Goal: Task Accomplishment & Management: Use online tool/utility

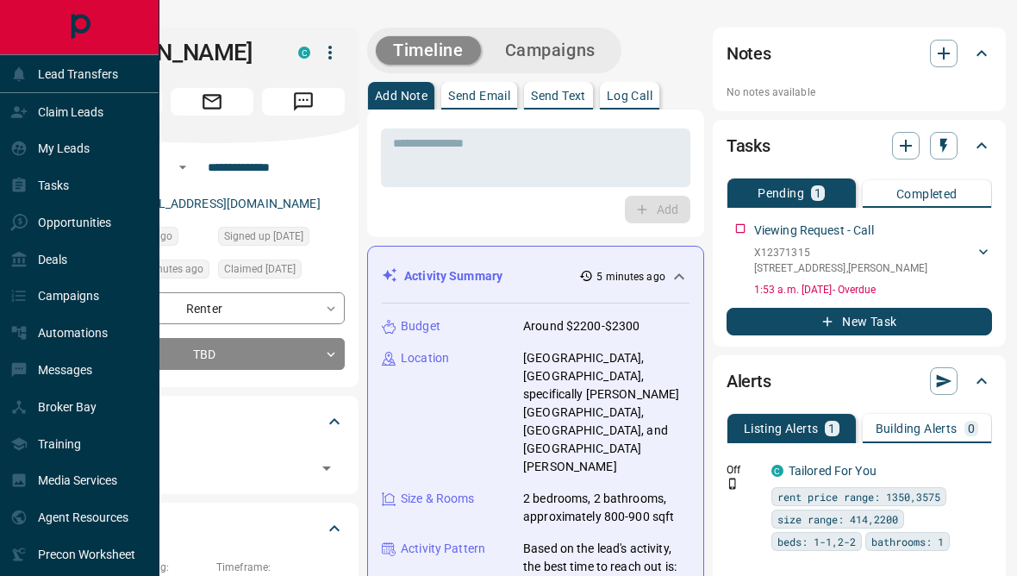
click at [35, 79] on div "Lead Transfers" at bounding box center [64, 73] width 108 height 28
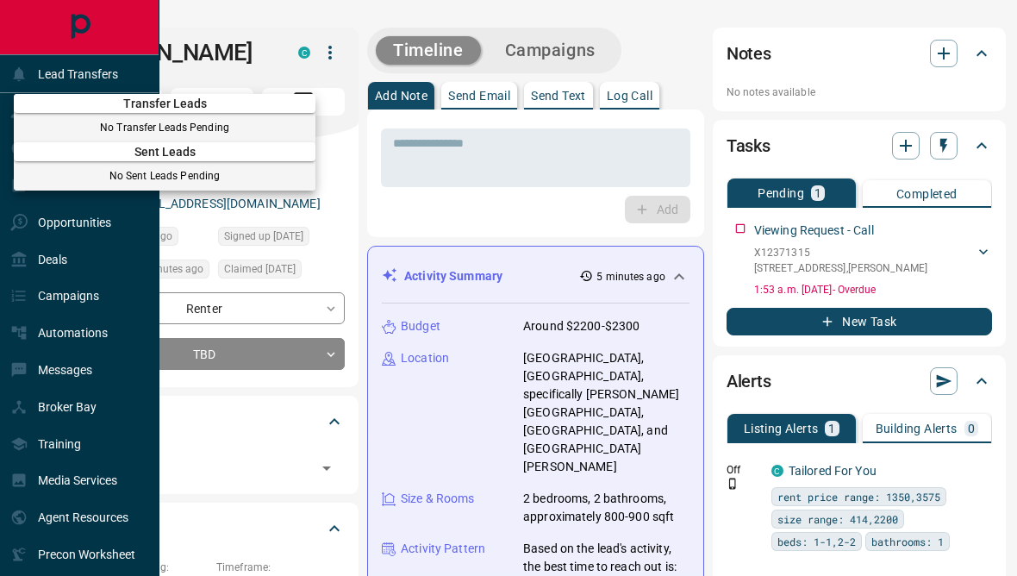
click at [135, 78] on div at bounding box center [508, 288] width 1017 height 576
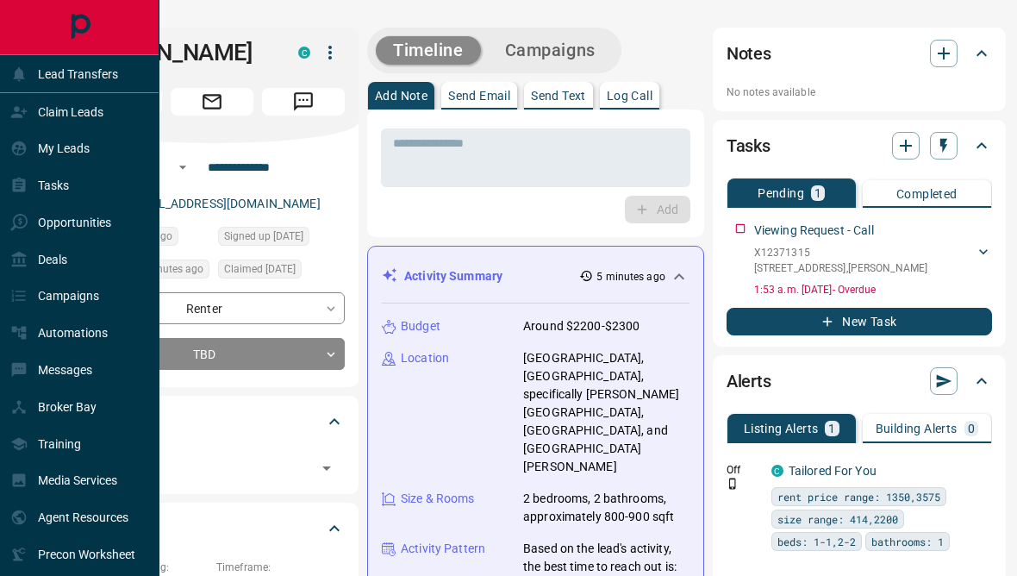
click at [133, 123] on div "Claim Leads" at bounding box center [79, 111] width 159 height 37
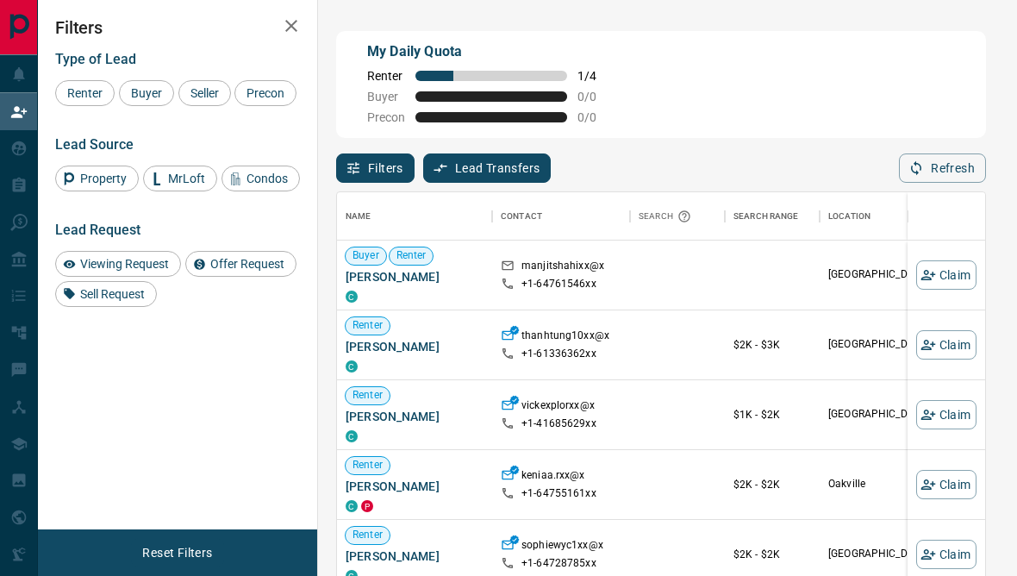
click at [249, 464] on div "Filters Type of Lead Renter Buyer Seller Precon Lead Source Property MrLoft Con…" at bounding box center [177, 264] width 279 height 529
click at [164, 271] on span "Viewing Request" at bounding box center [124, 264] width 101 height 14
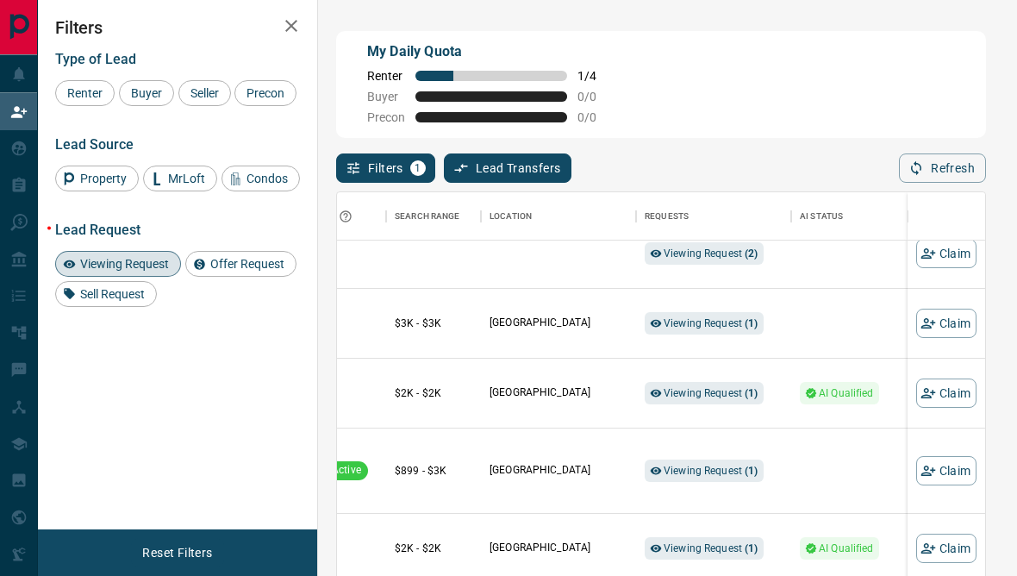
scroll to position [22, 339]
click at [736, 265] on div "Viewing Request ( 2 )" at bounding box center [704, 253] width 119 height 22
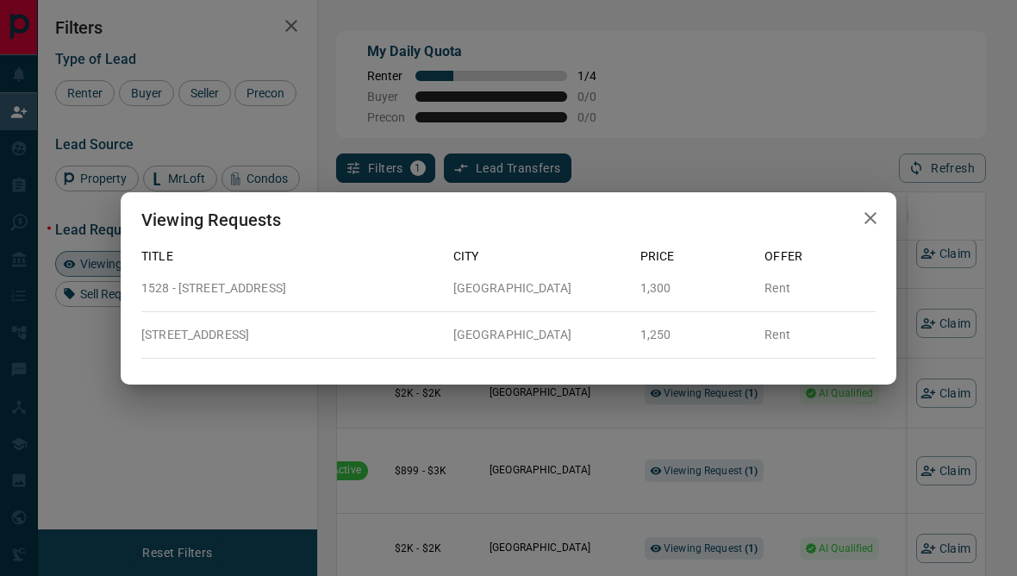
click at [757, 453] on div "Viewing Requests Title City Price Offer 1528 - [GEOGRAPHIC_DATA] Rent [STREET_A…" at bounding box center [508, 288] width 1017 height 576
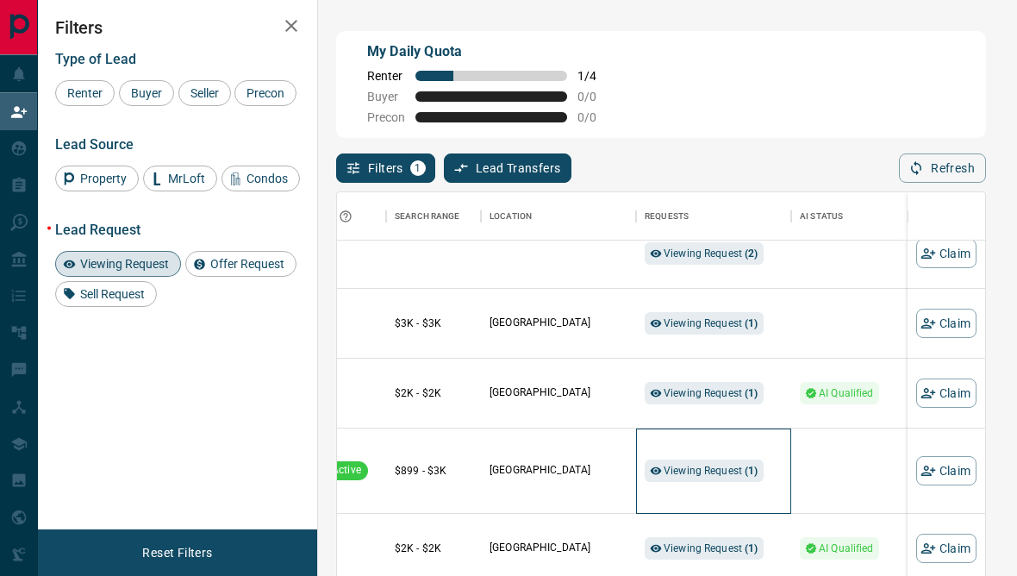
click at [778, 444] on div "Viewing Request ( 1 )" at bounding box center [714, 470] width 138 height 84
click at [739, 332] on span "Viewing Request ( 1 )" at bounding box center [711, 323] width 95 height 17
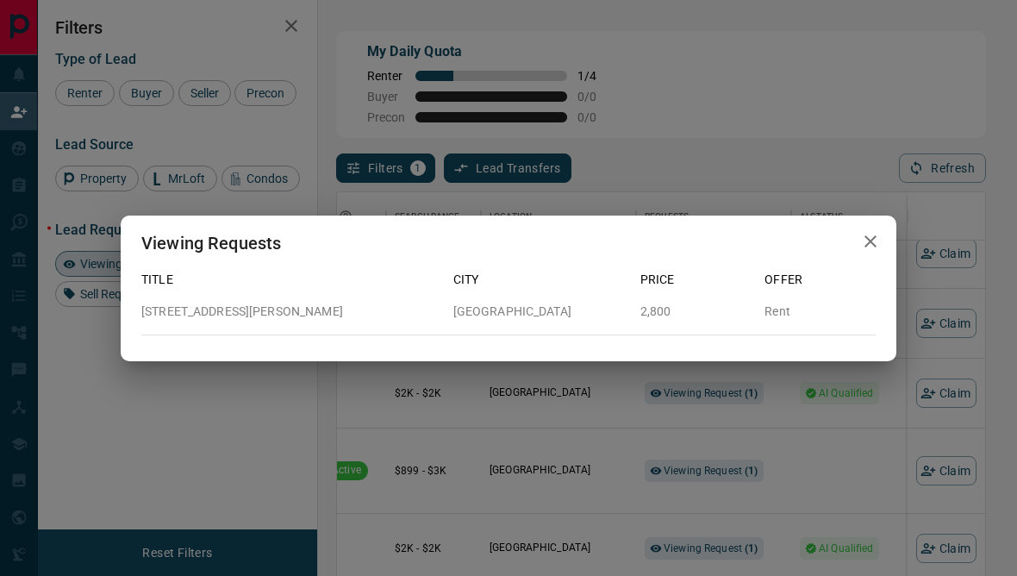
click at [789, 377] on div "Viewing Requests Title City Price Offer [STREET_ADDRESS] Rent" at bounding box center [508, 288] width 1017 height 576
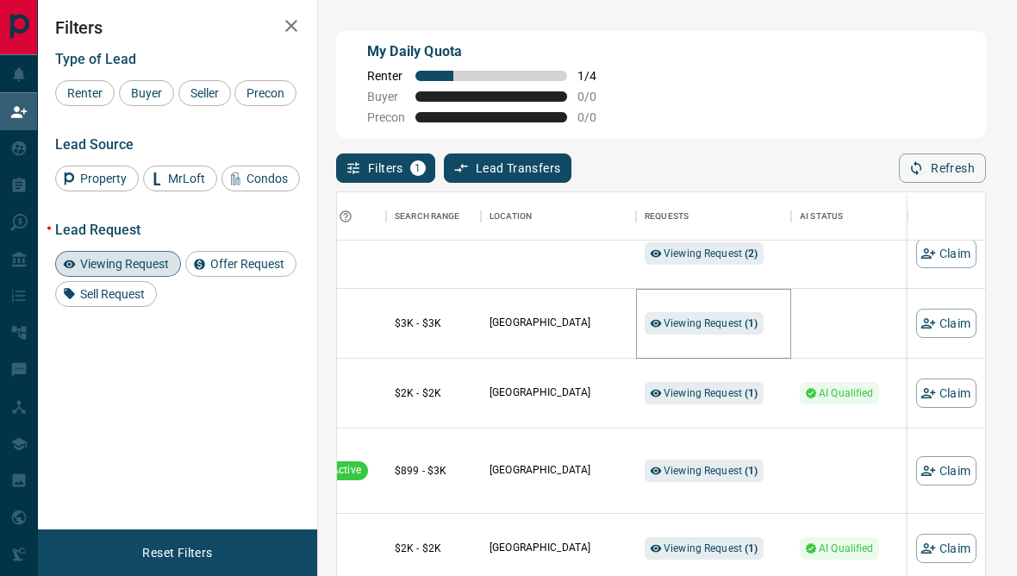
click at [737, 321] on span "Viewing Request ( 1 )" at bounding box center [711, 323] width 95 height 12
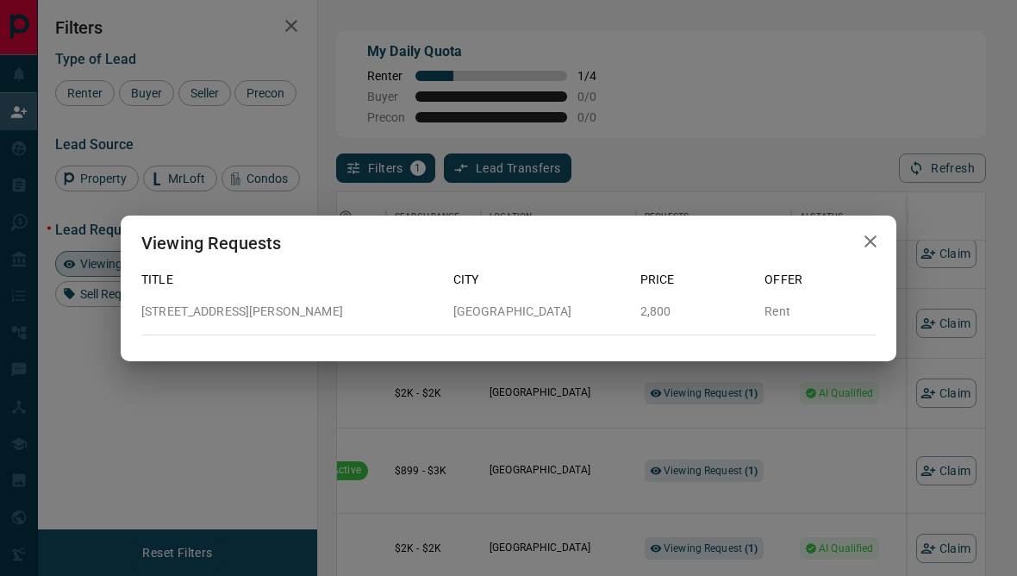
click at [714, 402] on div "Viewing Requests Title City Price Offer [STREET_ADDRESS] Rent" at bounding box center [508, 288] width 1017 height 576
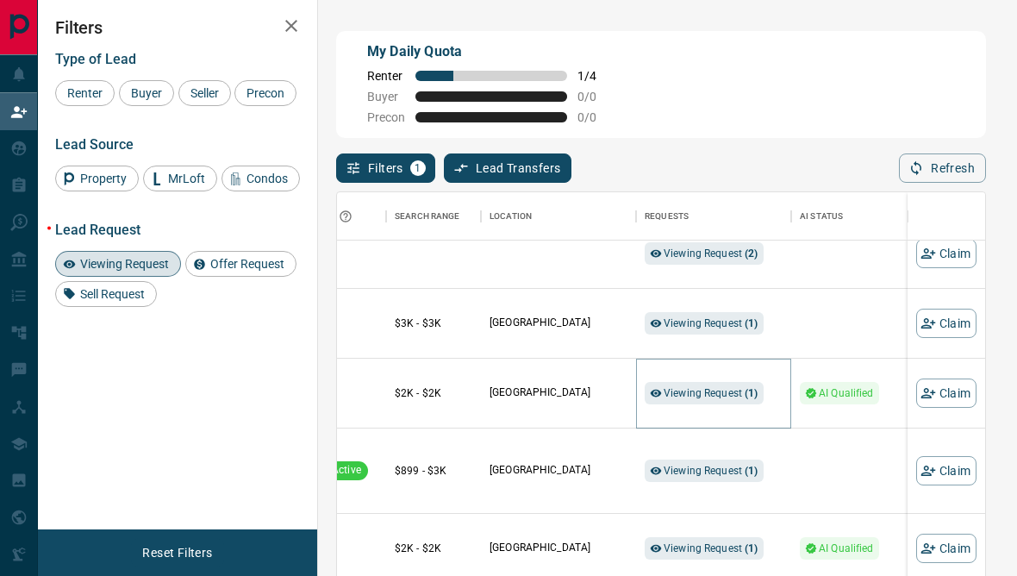
click at [748, 399] on strong "( 1 )" at bounding box center [751, 393] width 13 height 12
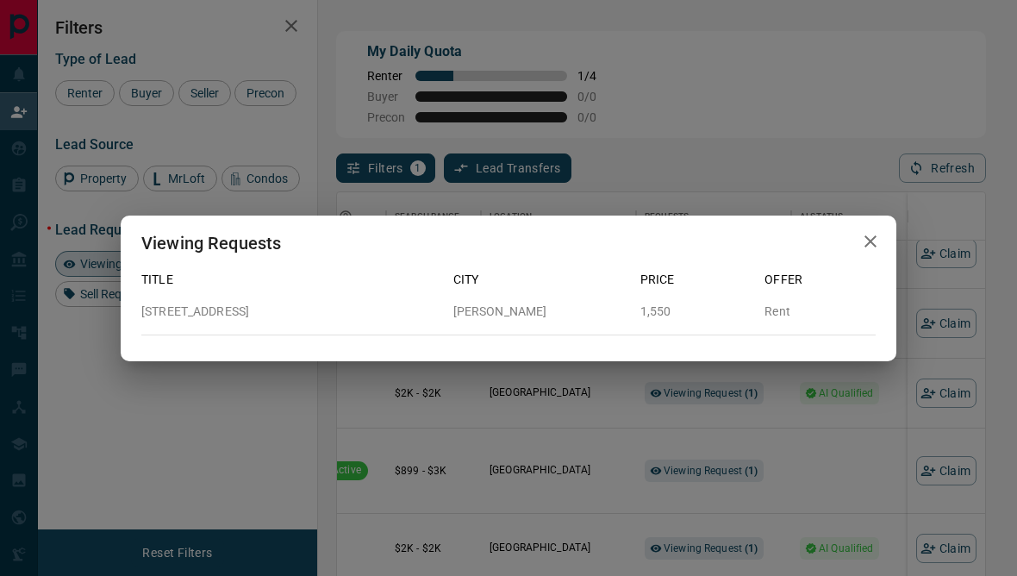
click at [751, 439] on div "Viewing Requests Title City Price Offer [STREET_ADDRESS][GEOGRAPHIC_DATA][PERSO…" at bounding box center [508, 288] width 1017 height 576
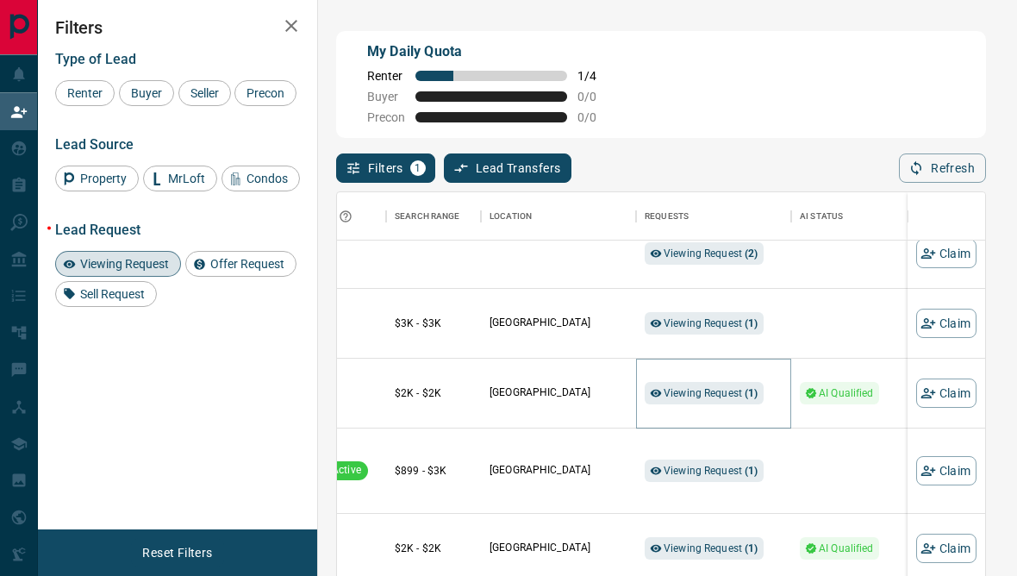
click at [717, 404] on div "Viewing Request ( 1 )" at bounding box center [704, 393] width 119 height 22
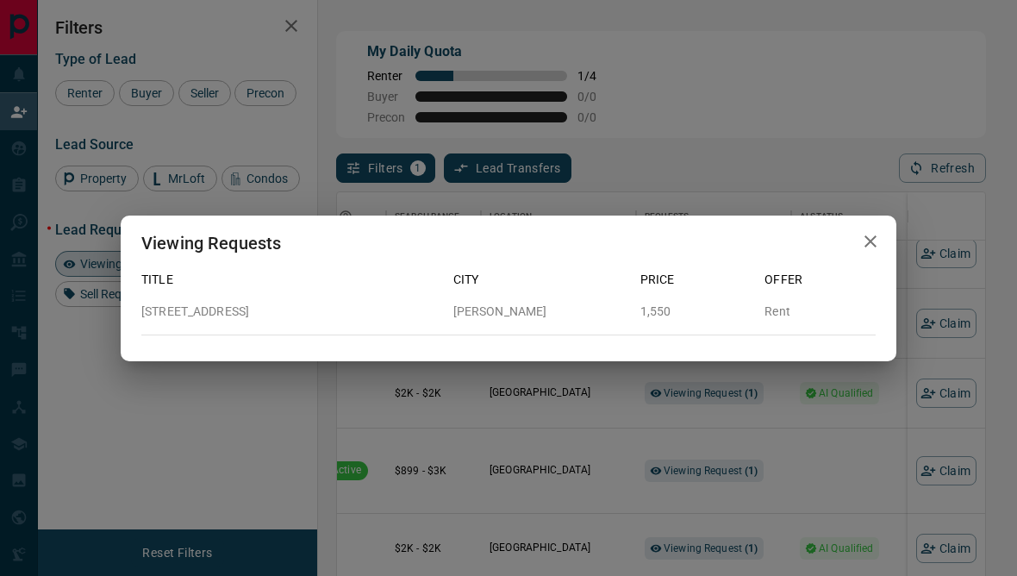
click at [717, 464] on div "Viewing Requests Title City Price Offer [STREET_ADDRESS][GEOGRAPHIC_DATA][PERSO…" at bounding box center [508, 288] width 1017 height 576
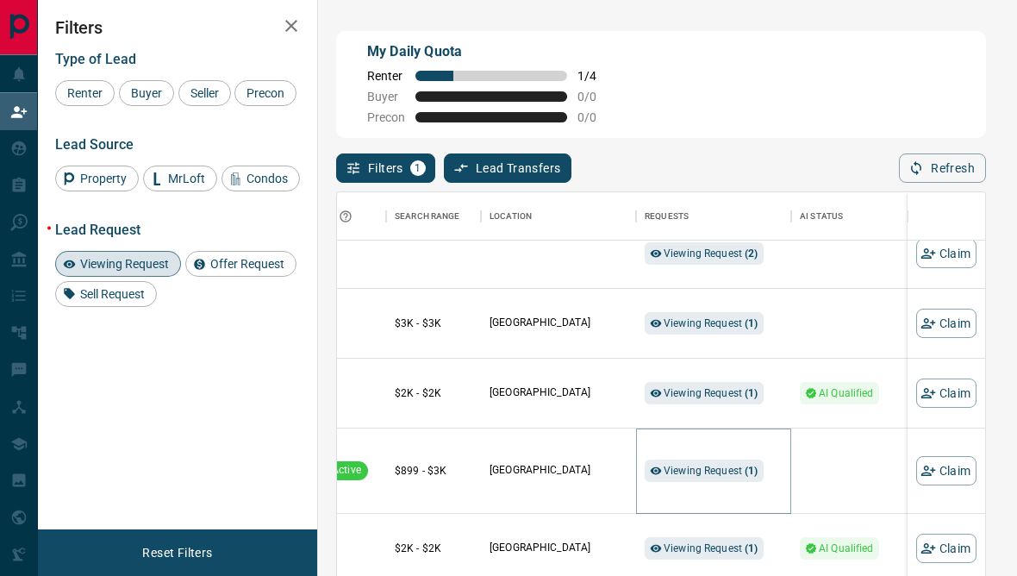
click at [733, 464] on div "Viewing Request ( 1 )" at bounding box center [704, 470] width 119 height 22
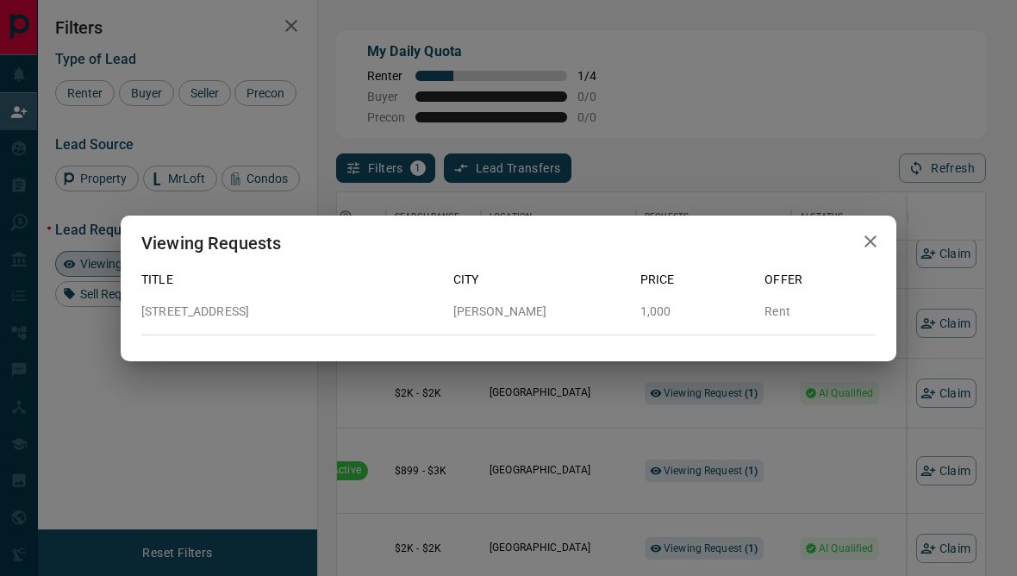
click at [734, 477] on div "Viewing Requests Title City Price Offer [STREET_ADDRESS][PERSON_NAME] 1,000 Rent" at bounding box center [508, 288] width 1017 height 576
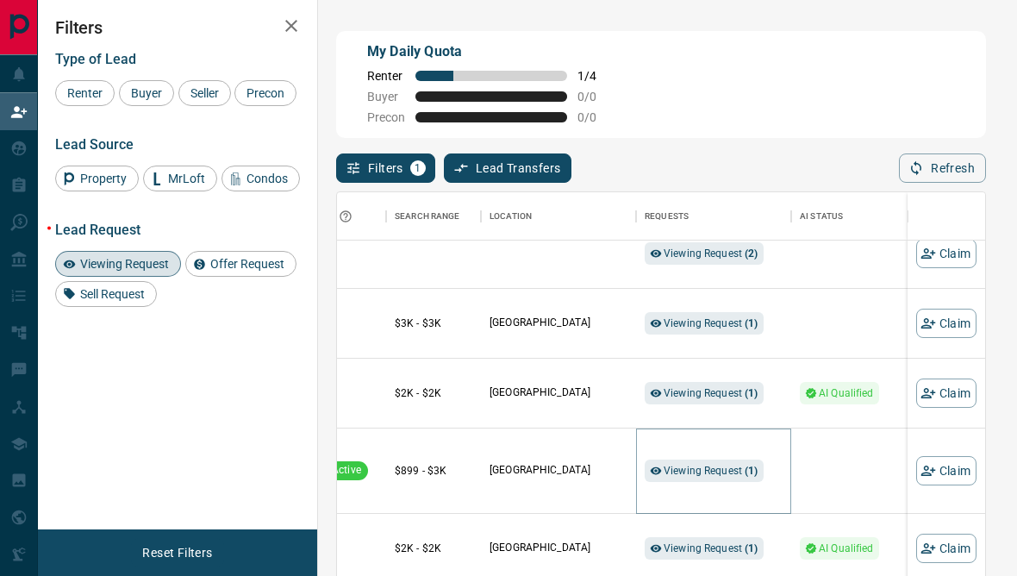
click at [724, 472] on span "Viewing Request ( 1 )" at bounding box center [711, 470] width 95 height 12
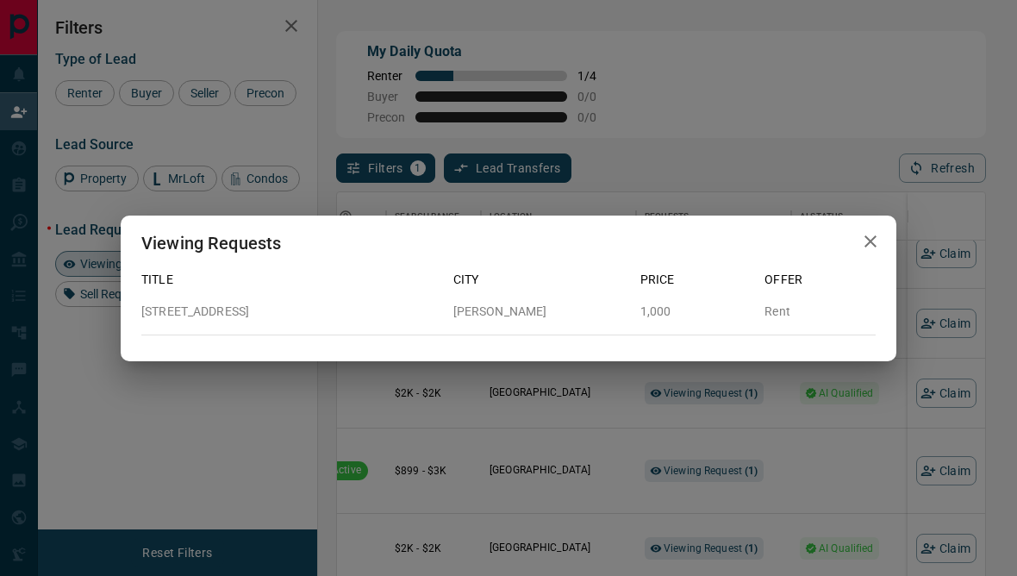
click at [832, 449] on div "Viewing Requests Title City Price Offer [STREET_ADDRESS][PERSON_NAME] 1,000 Rent" at bounding box center [508, 288] width 1017 height 576
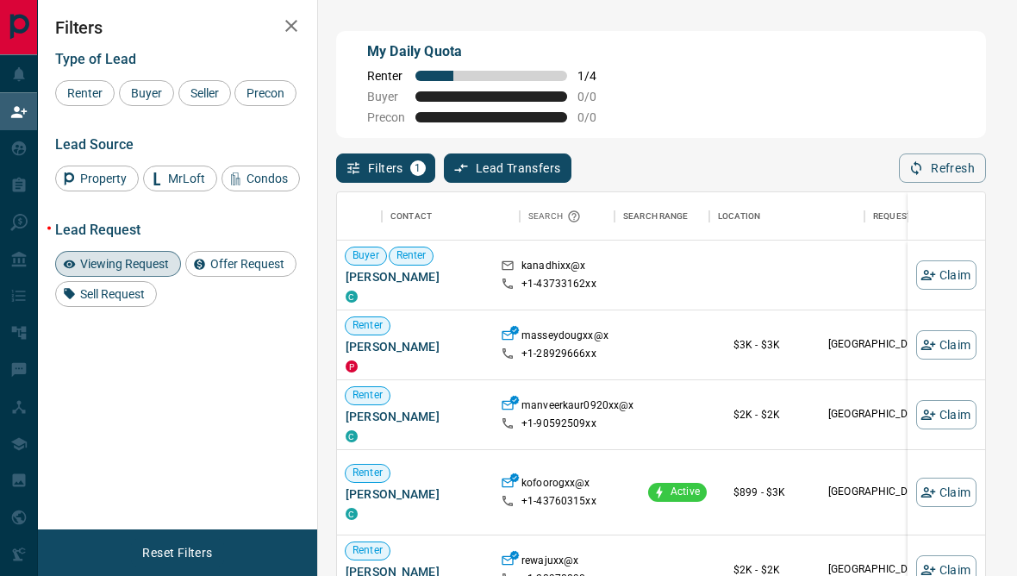
scroll to position [0, 0]
click at [243, 271] on span "Offer Request" at bounding box center [247, 264] width 86 height 14
click at [166, 271] on span "Viewing Request" at bounding box center [124, 264] width 101 height 14
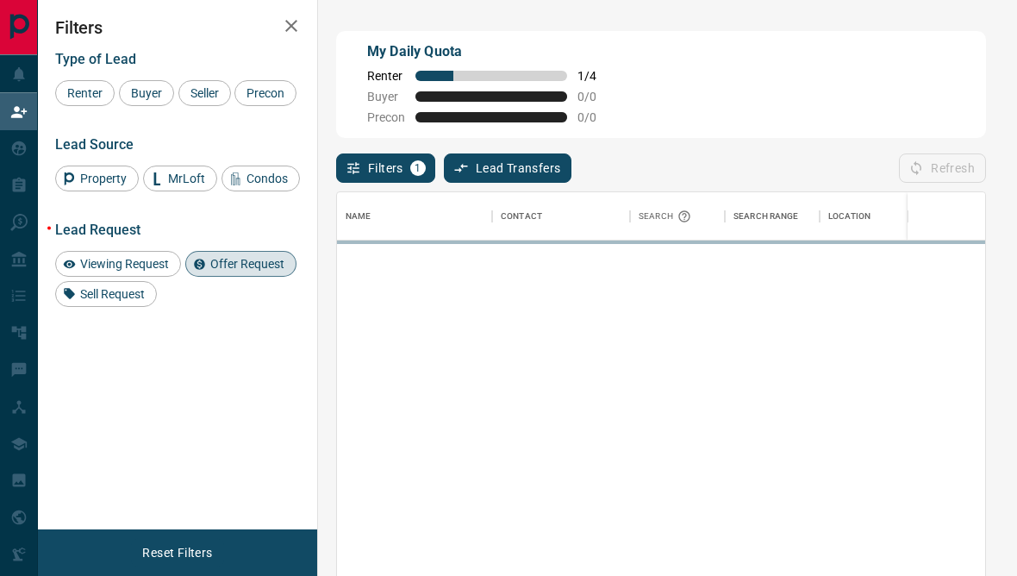
click at [170, 271] on span "Viewing Request" at bounding box center [124, 264] width 101 height 14
click at [252, 271] on span "Offer Request" at bounding box center [247, 264] width 86 height 14
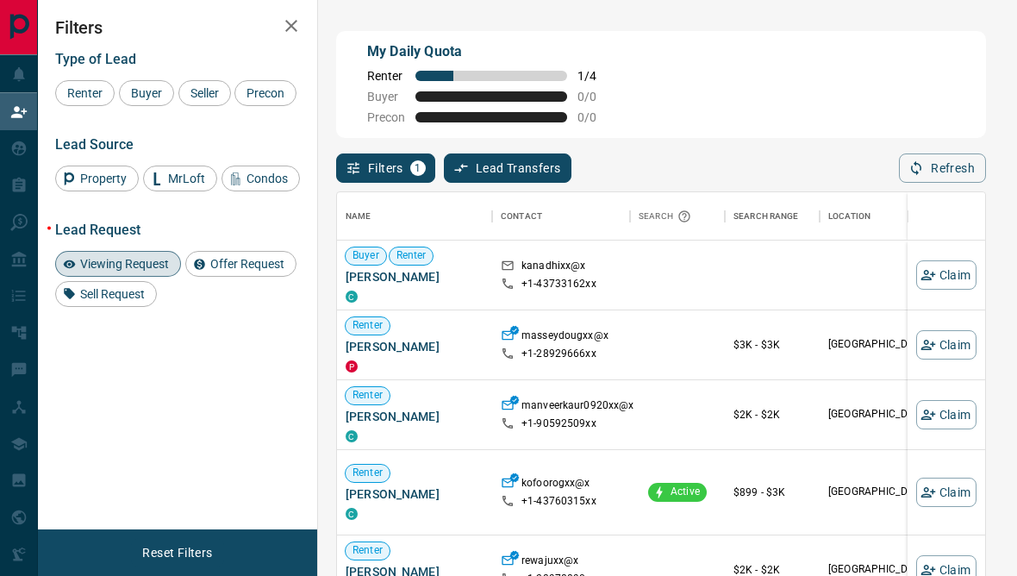
click at [152, 271] on span "Viewing Request" at bounding box center [124, 264] width 101 height 14
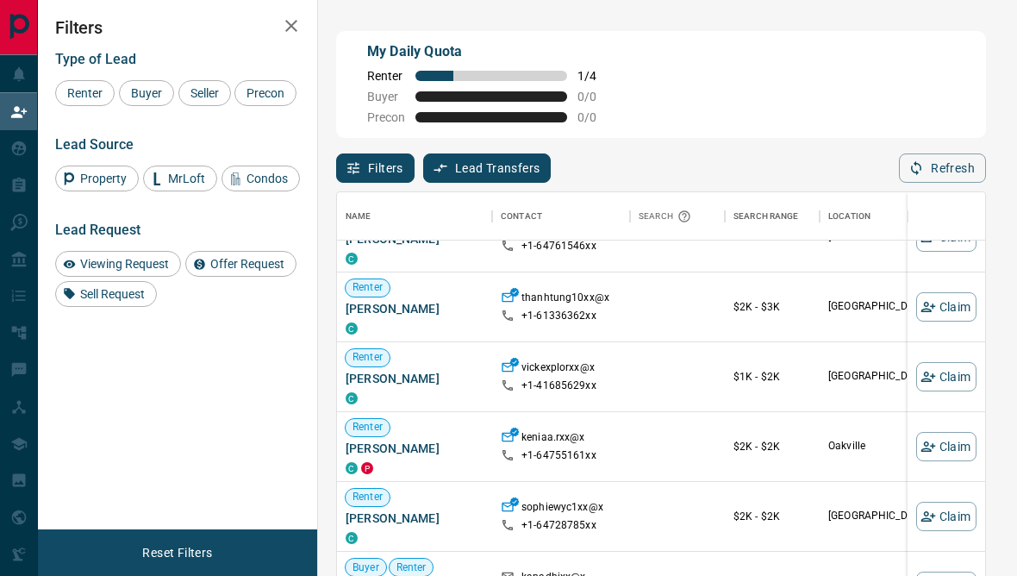
scroll to position [39, 0]
click at [854, 333] on div "[GEOGRAPHIC_DATA]" at bounding box center [897, 305] width 138 height 69
click at [952, 310] on button "Claim" at bounding box center [946, 305] width 60 height 29
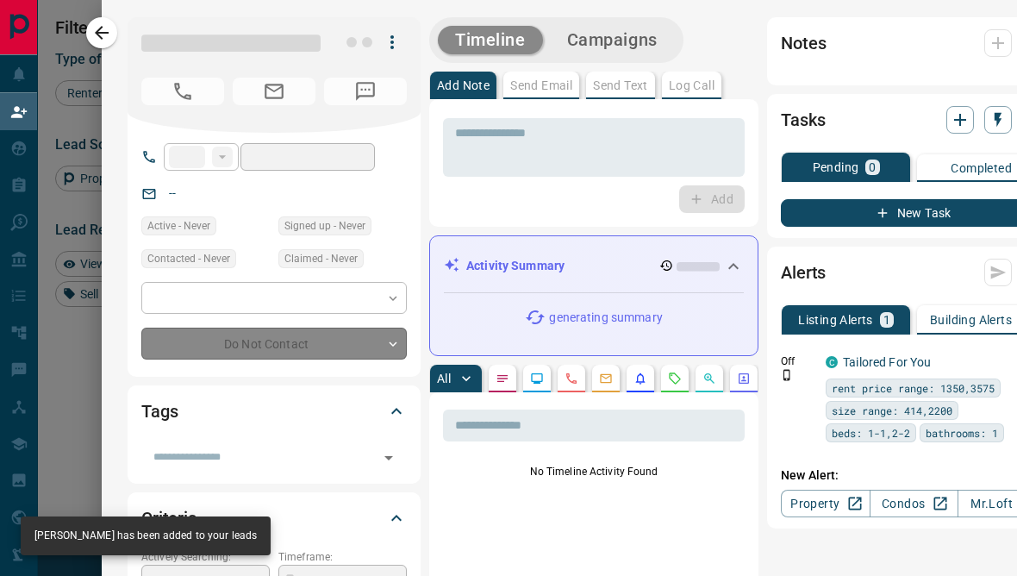
type input "**"
type input "**********"
type input "**"
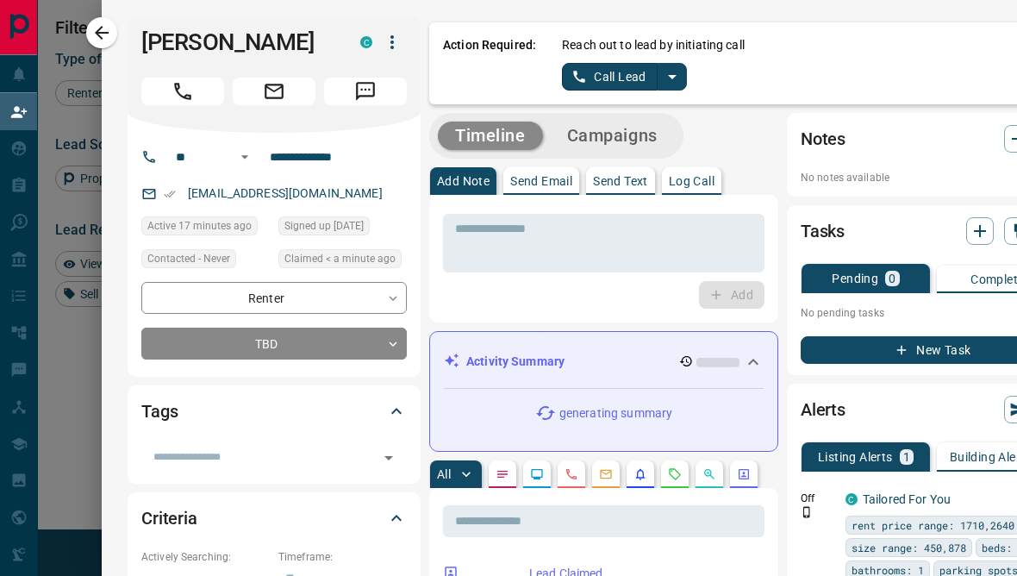
click at [633, 74] on link "Call Lead" at bounding box center [610, 77] width 96 height 28
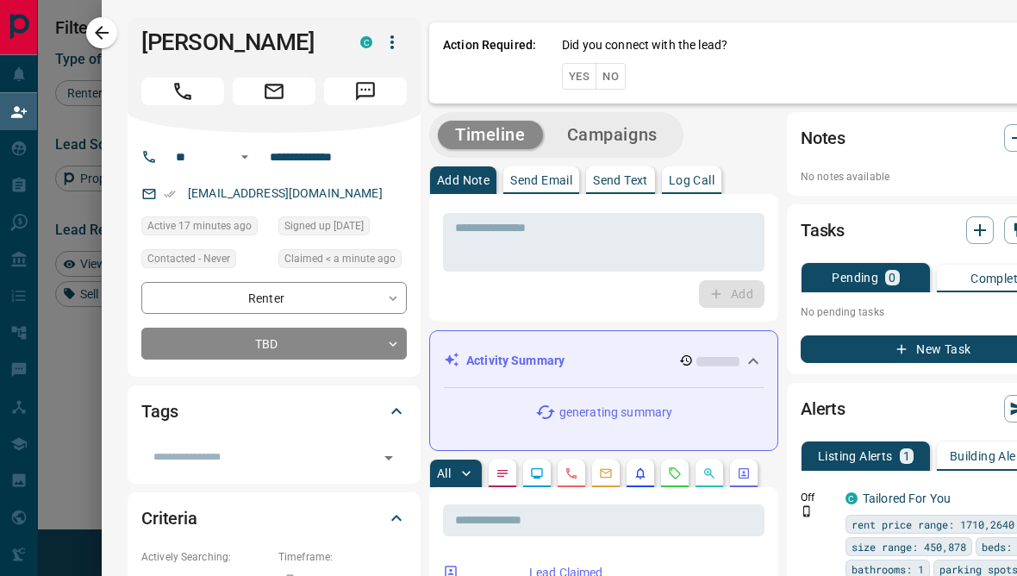
click at [608, 74] on button "No" at bounding box center [610, 76] width 30 height 27
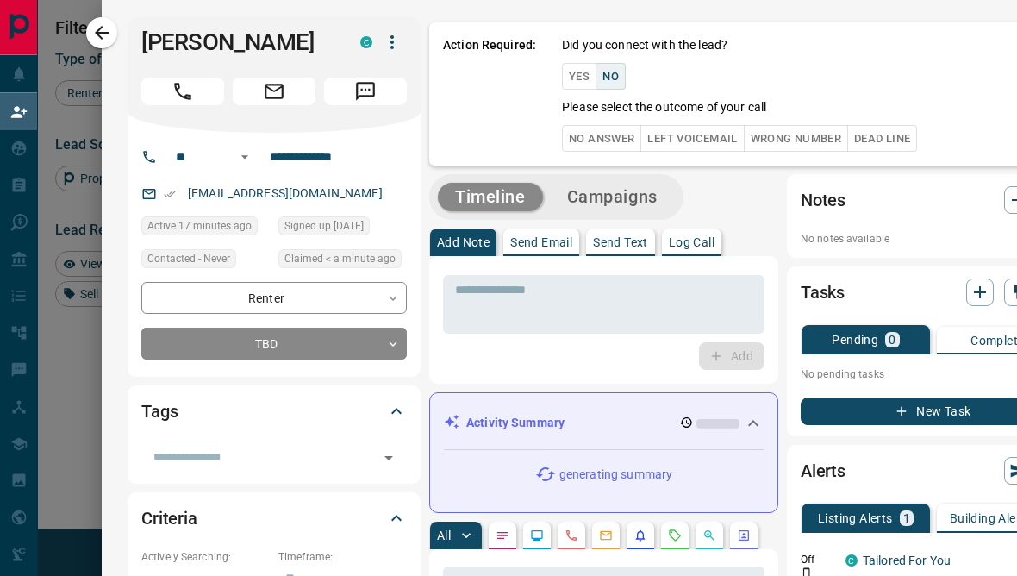
click at [625, 148] on button "No Answer" at bounding box center [601, 138] width 79 height 27
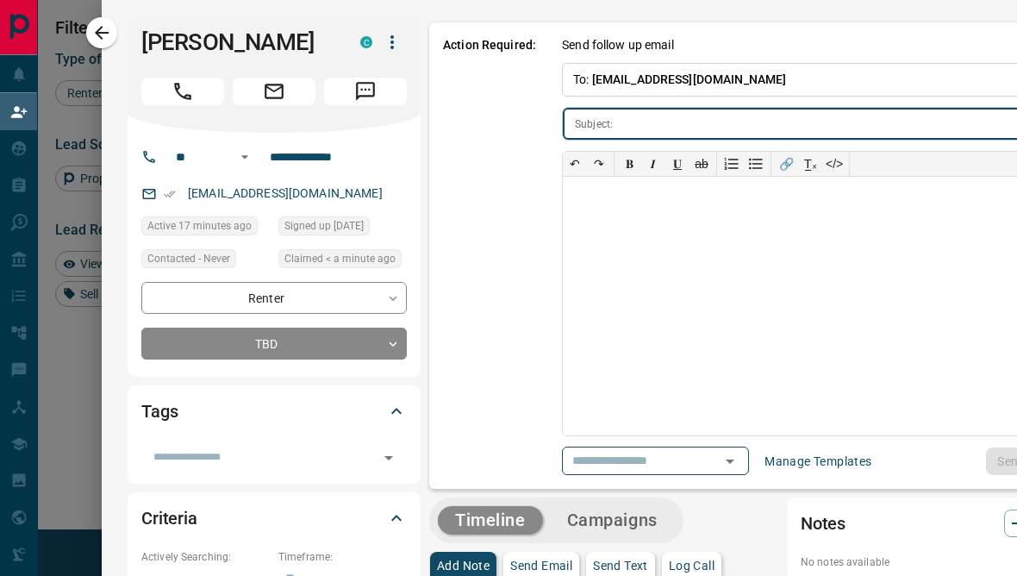
type input "**********"
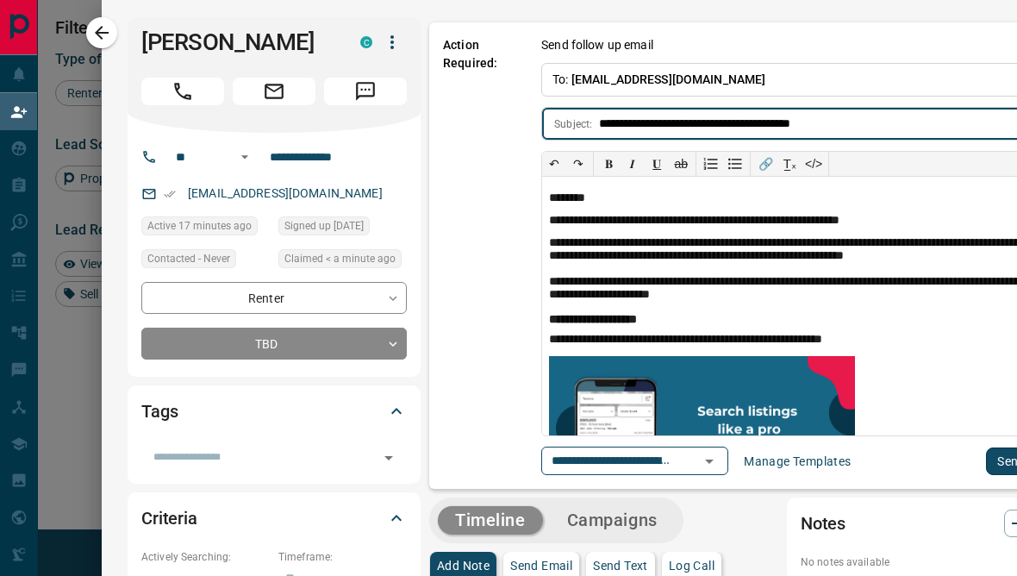
click at [994, 473] on button "Send" at bounding box center [1011, 461] width 51 height 28
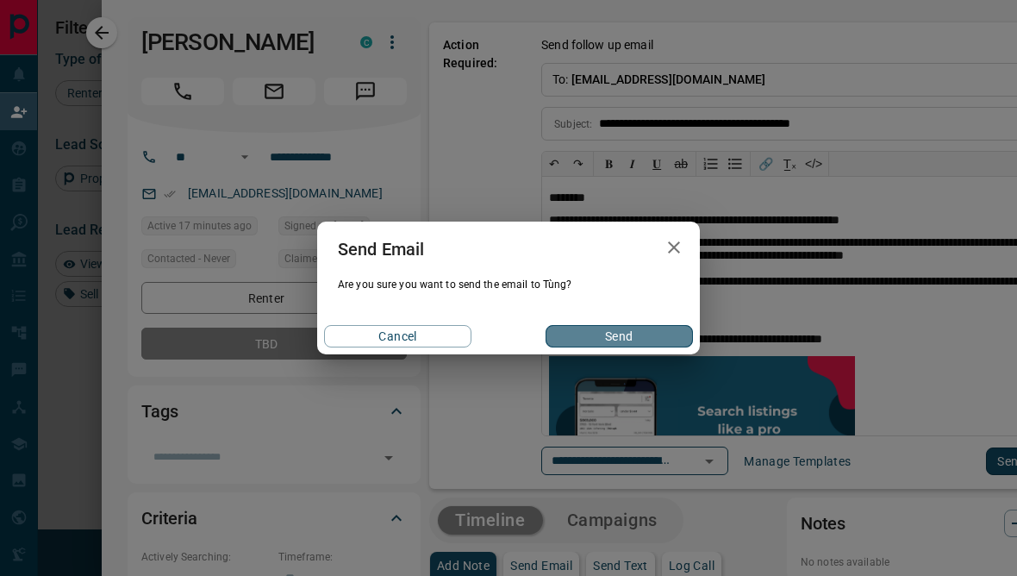
scroll to position [36, 0]
click at [664, 347] on button "Send" at bounding box center [619, 336] width 147 height 22
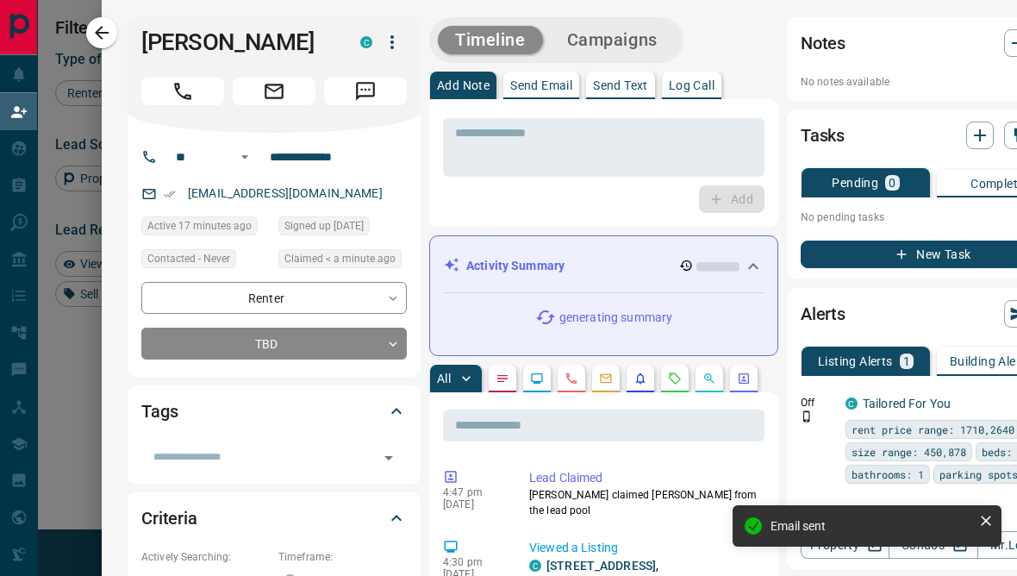
click at [62, 503] on div at bounding box center [508, 288] width 1017 height 576
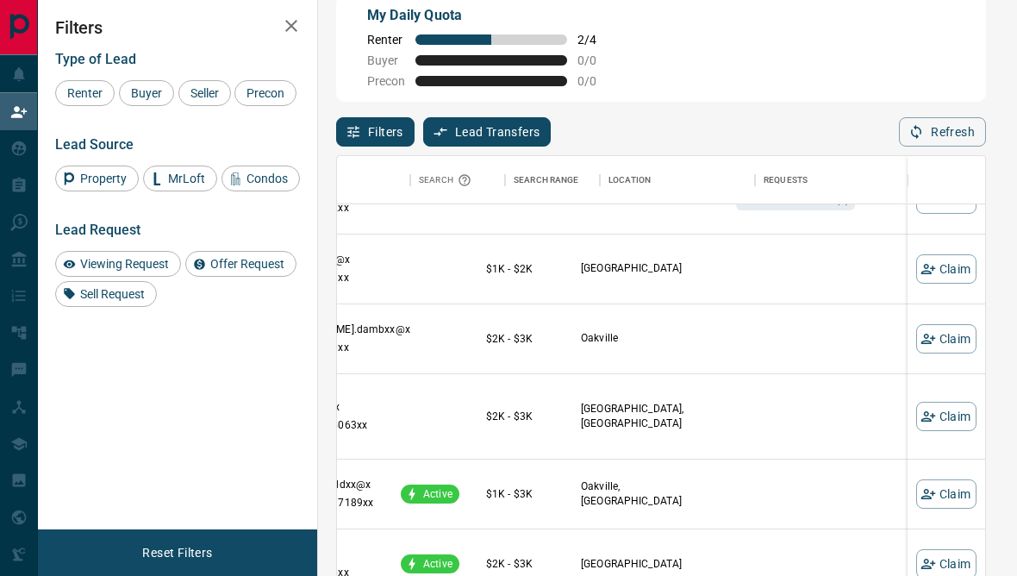
scroll to position [355, 122]
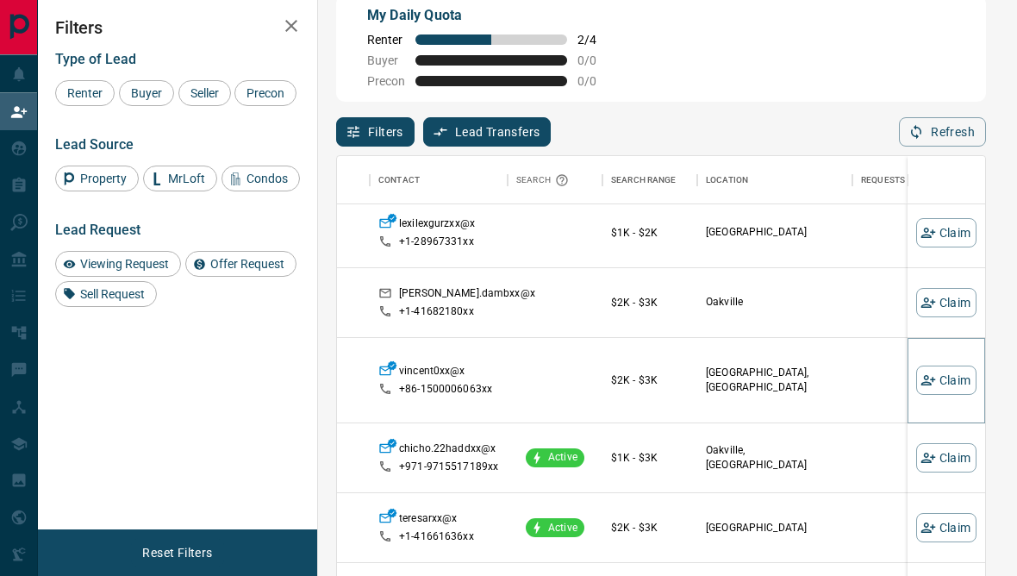
click at [956, 388] on button "Claim" at bounding box center [946, 379] width 60 height 29
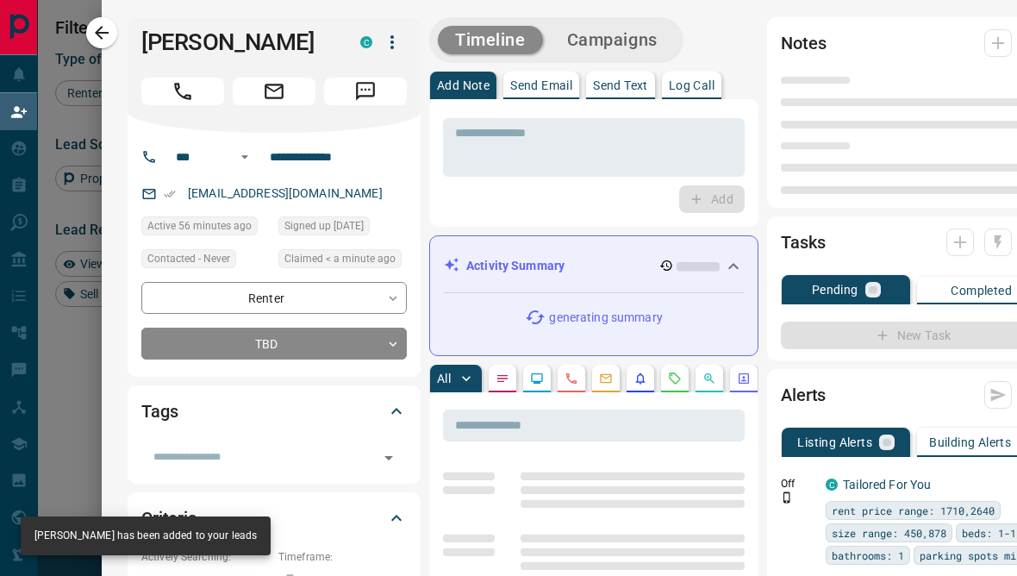
type input "***"
type input "**********"
type input "**"
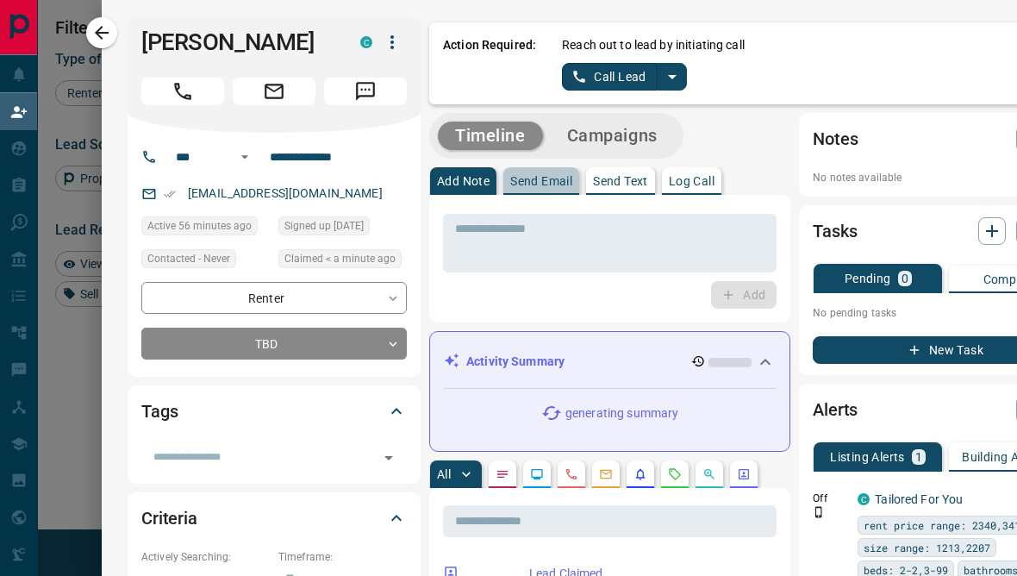
click at [547, 168] on button "Send Email" at bounding box center [541, 181] width 76 height 28
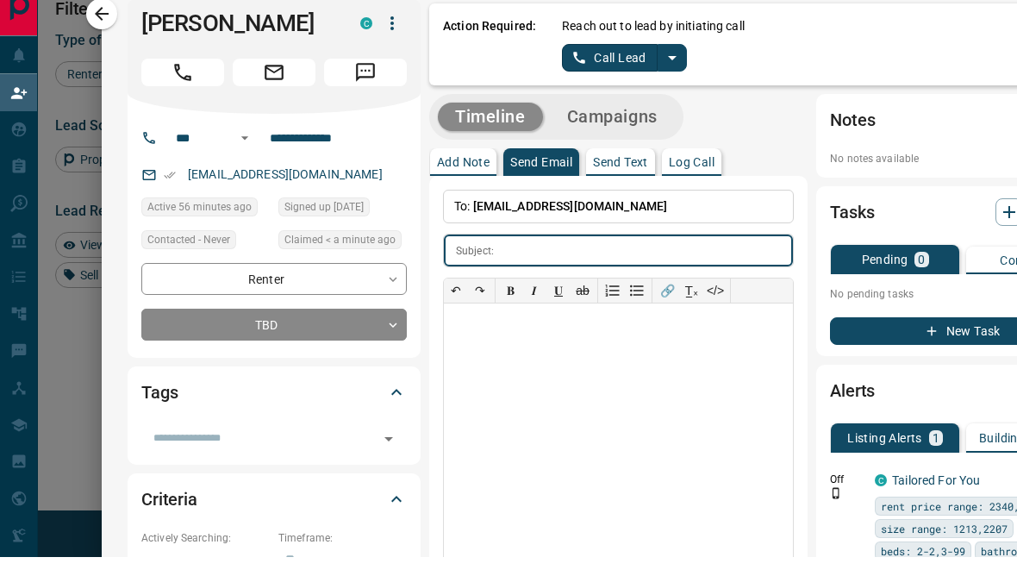
scroll to position [0, 0]
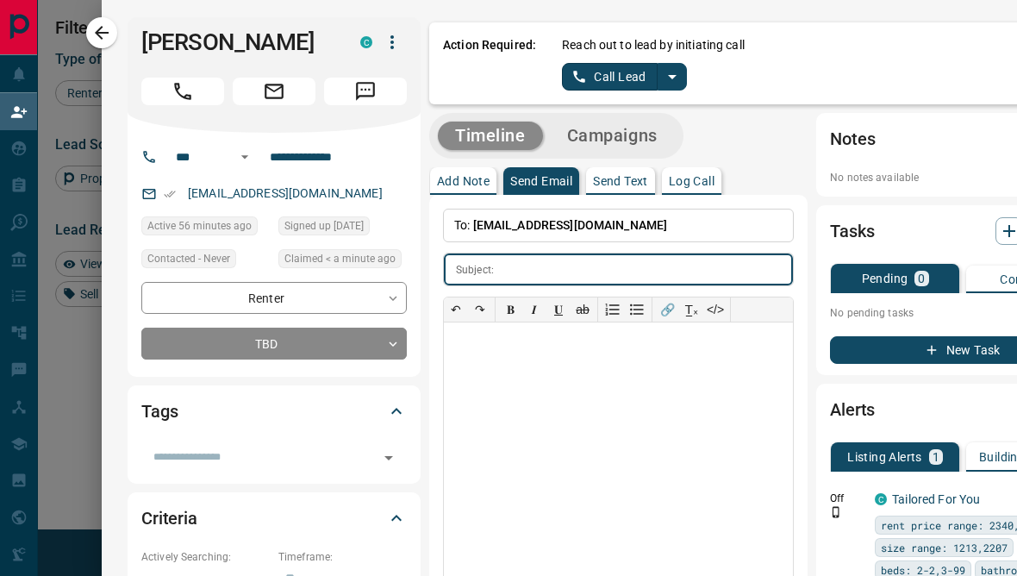
click at [650, 82] on link "Call Lead" at bounding box center [610, 77] width 96 height 28
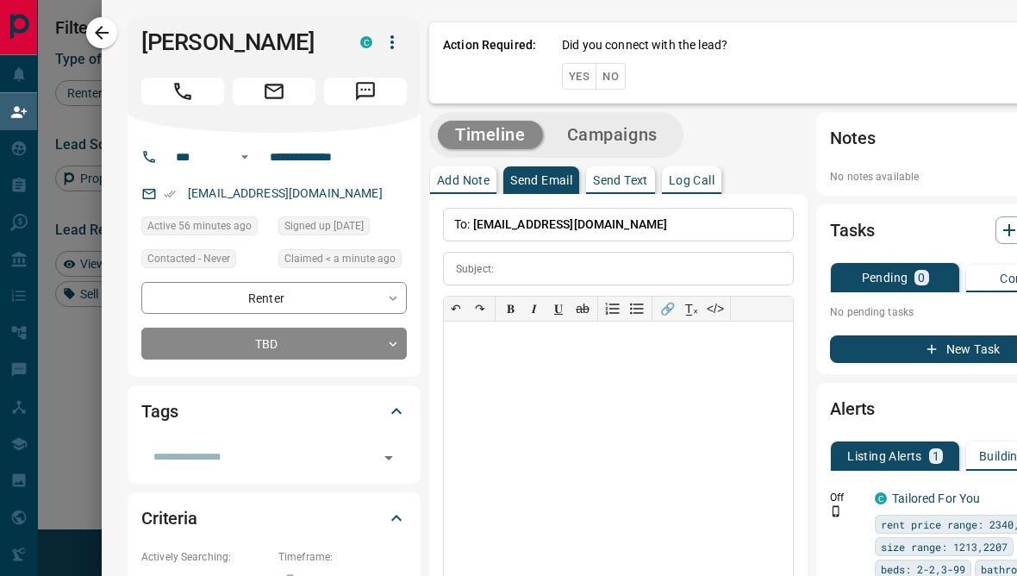
click at [624, 65] on button "No" at bounding box center [610, 76] width 30 height 27
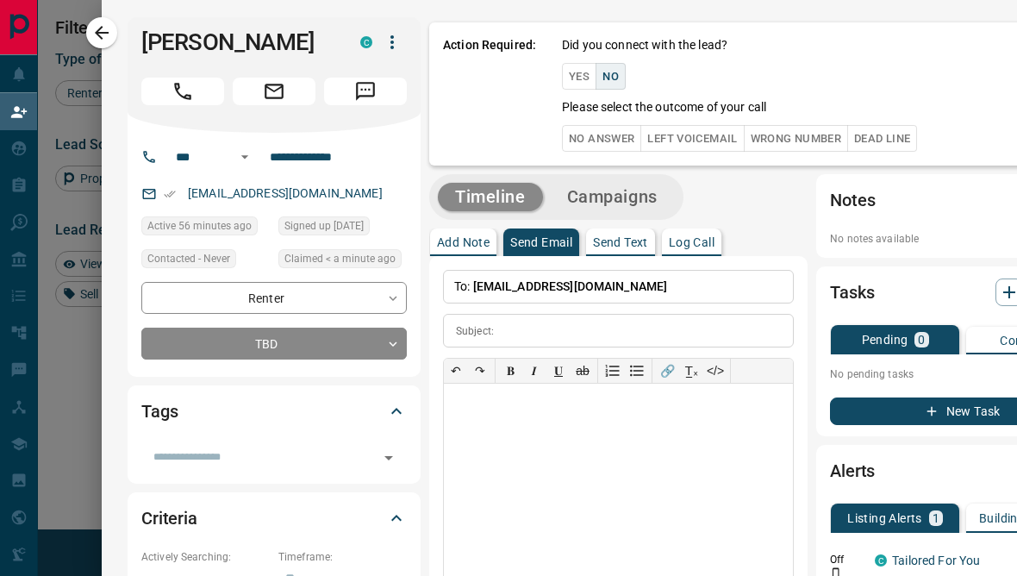
click at [619, 145] on button "No Answer" at bounding box center [601, 138] width 79 height 27
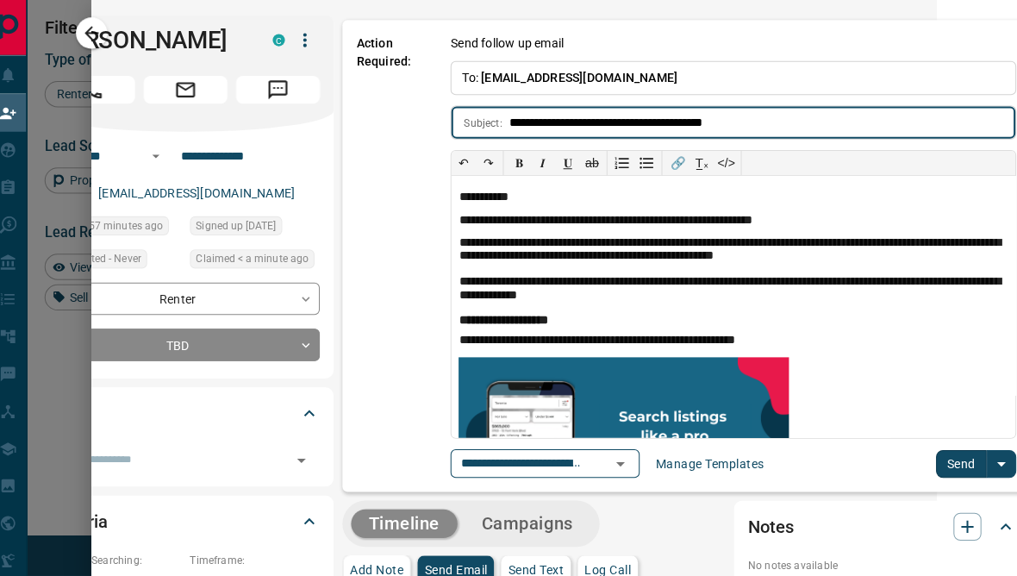
scroll to position [3, 78]
click at [938, 458] on button "Send" at bounding box center [963, 459] width 51 height 28
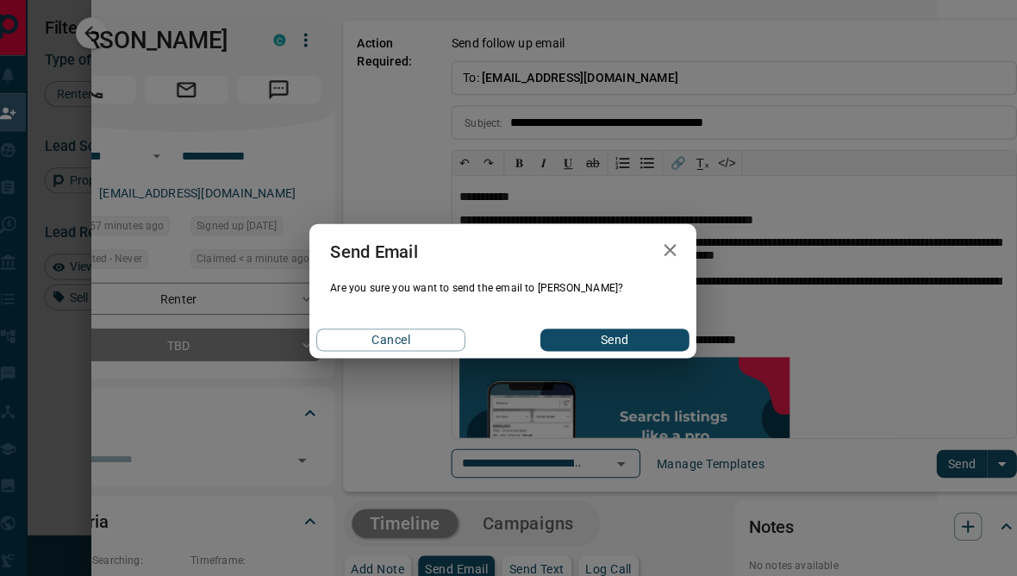
click at [651, 346] on button "Send" at bounding box center [619, 336] width 147 height 22
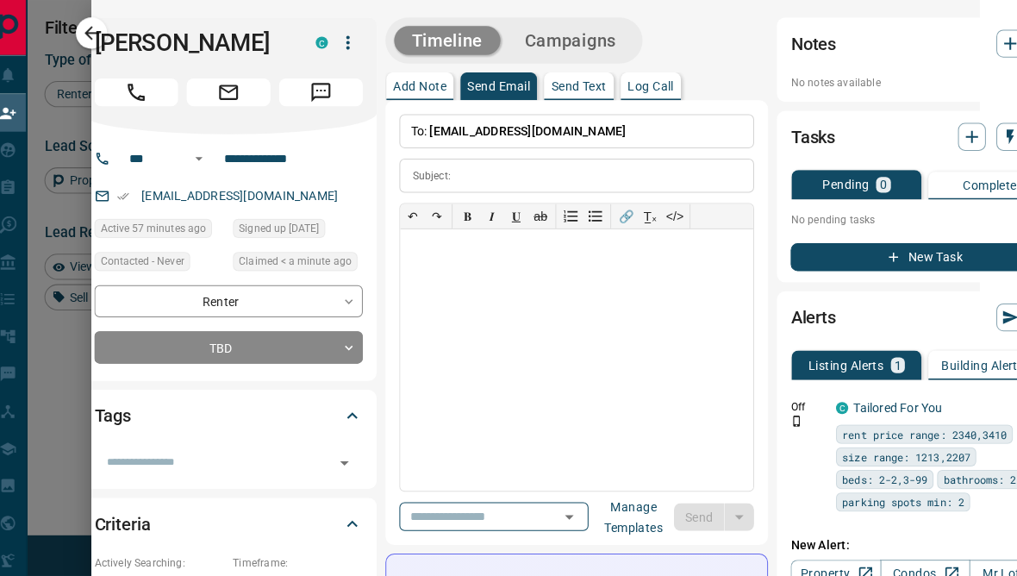
scroll to position [0, 39]
click at [411, 84] on p "Add Note" at bounding box center [424, 85] width 53 height 12
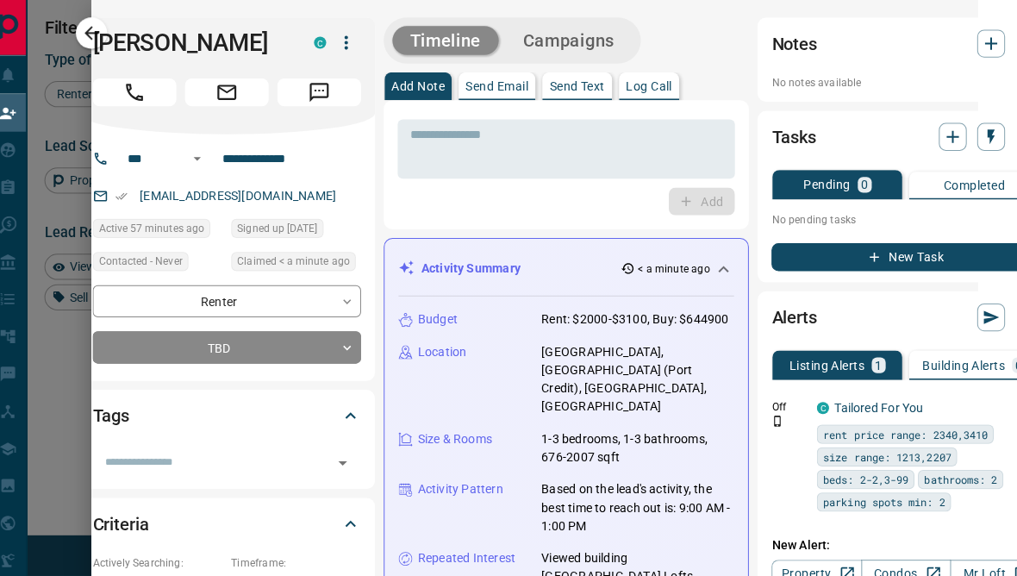
click at [592, 77] on button "Send Text" at bounding box center [581, 86] width 69 height 28
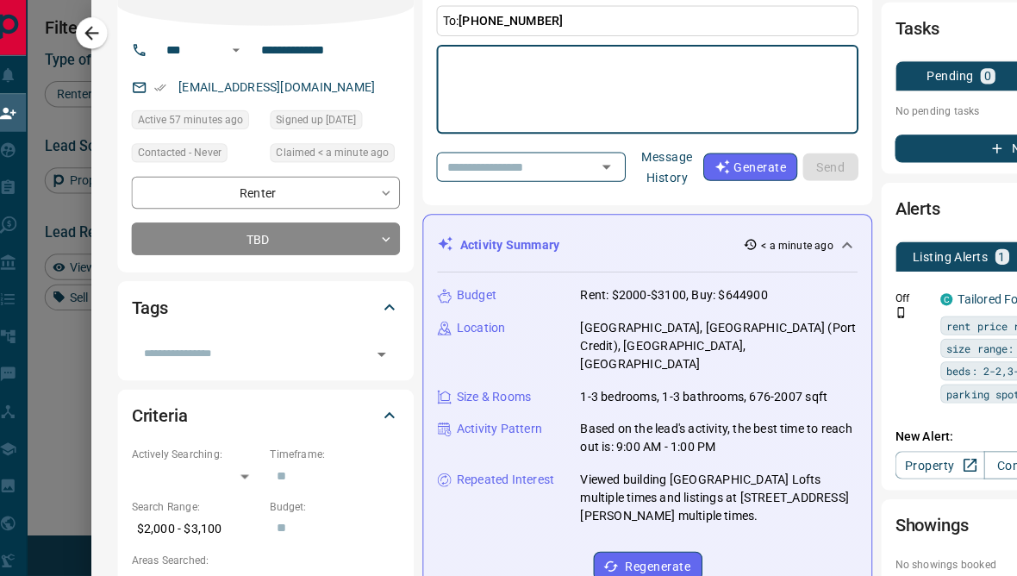
scroll to position [106, 0]
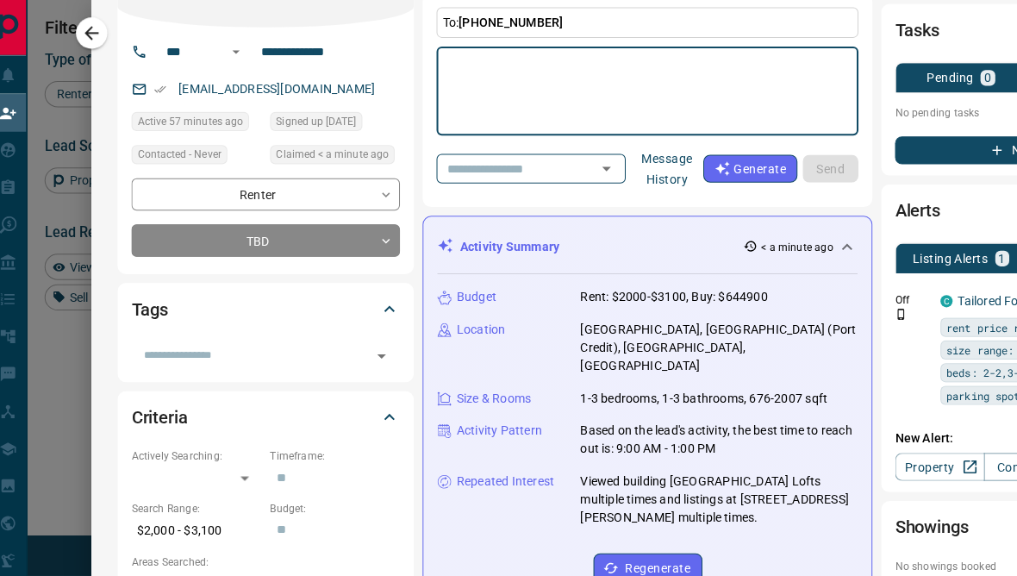
click at [82, 485] on div at bounding box center [508, 288] width 1017 height 576
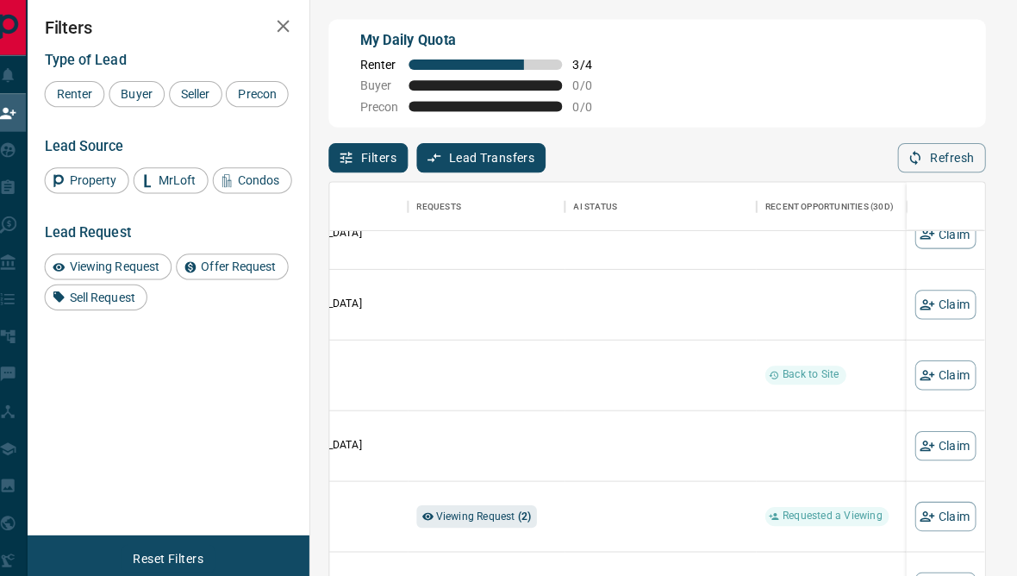
scroll to position [24, 568]
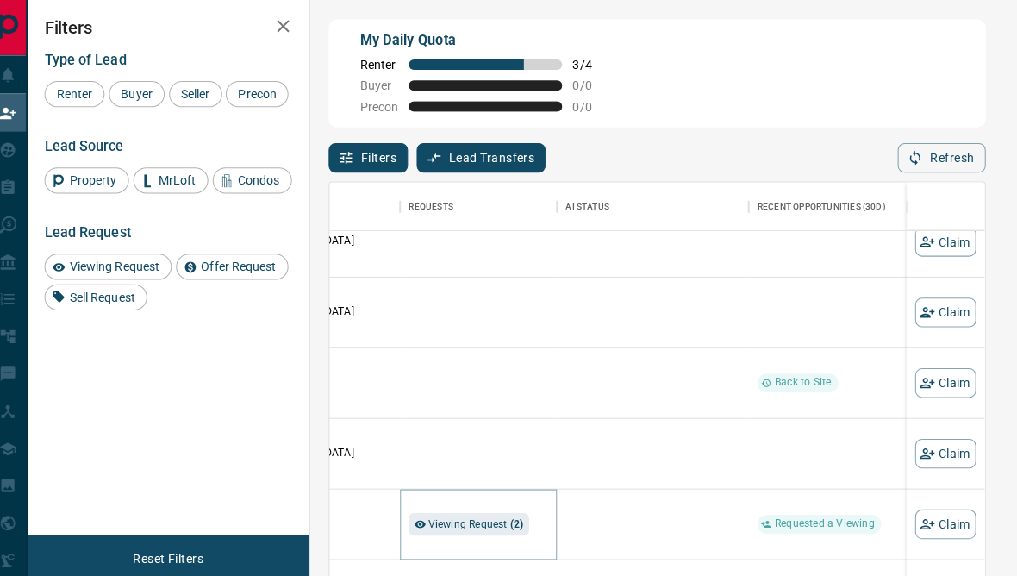
click at [478, 520] on span "Viewing Request ( 2 )" at bounding box center [481, 518] width 95 height 12
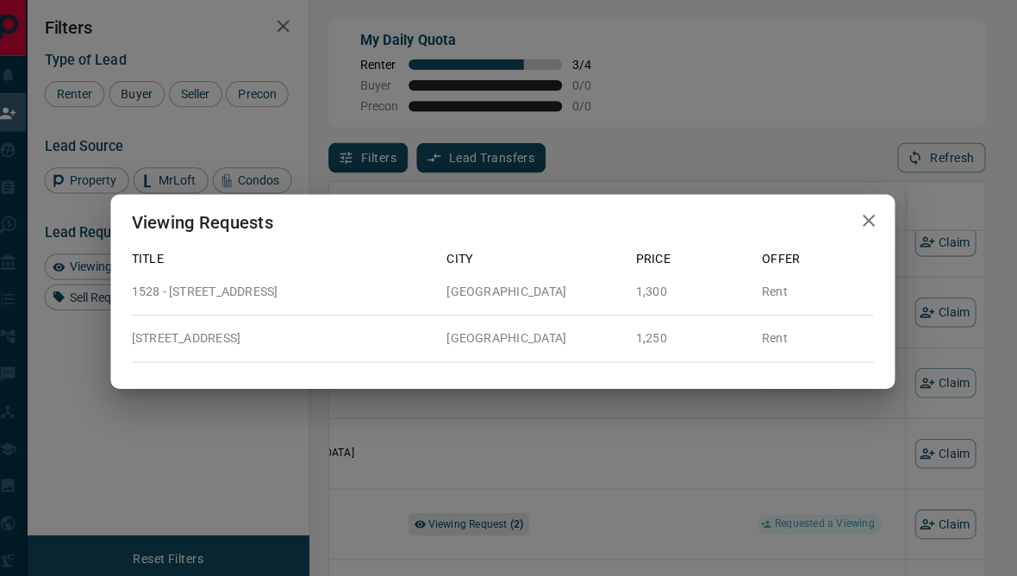
click at [729, 474] on div "Viewing Requests Title City Price Offer 1528 - [GEOGRAPHIC_DATA] Rent [STREET_A…" at bounding box center [508, 288] width 1017 height 576
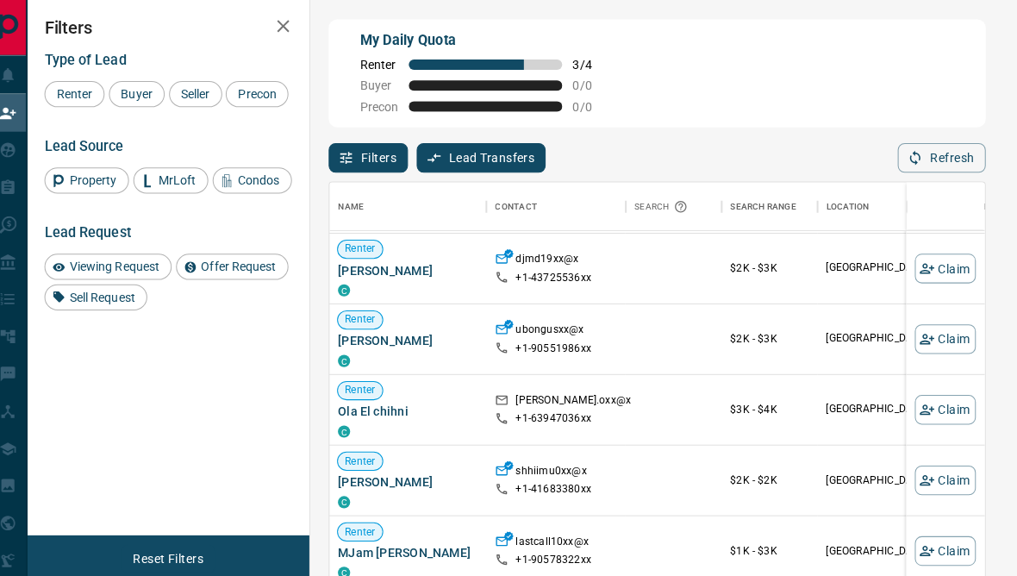
scroll to position [0, 0]
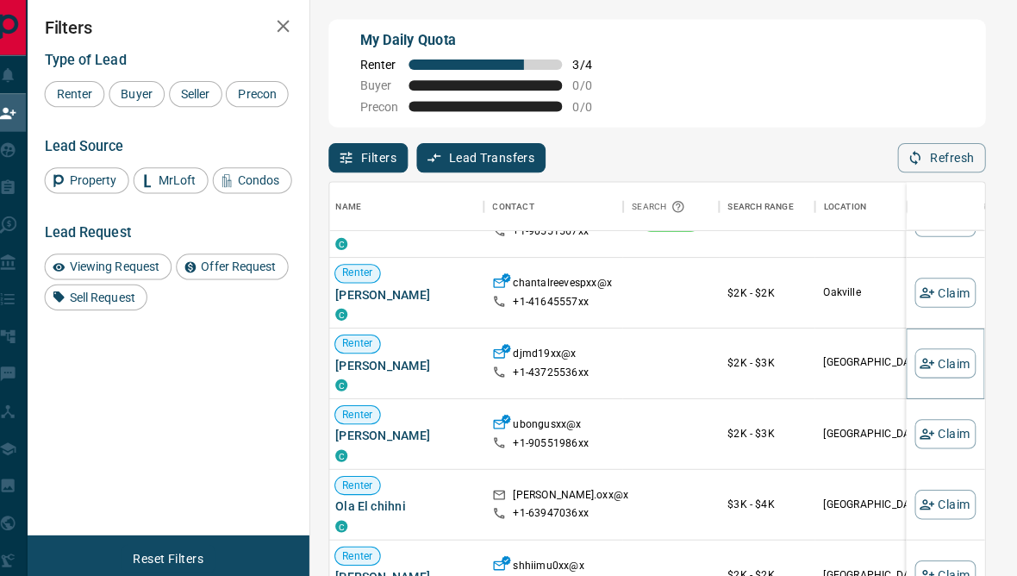
click at [931, 360] on button "Claim" at bounding box center [946, 359] width 60 height 29
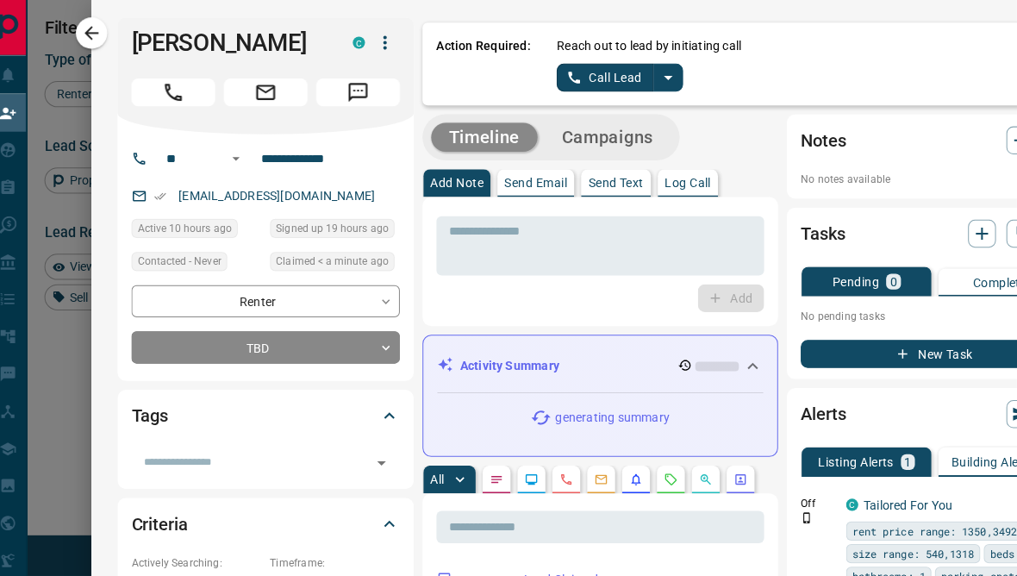
click at [621, 81] on link "Call Lead" at bounding box center [610, 77] width 96 height 28
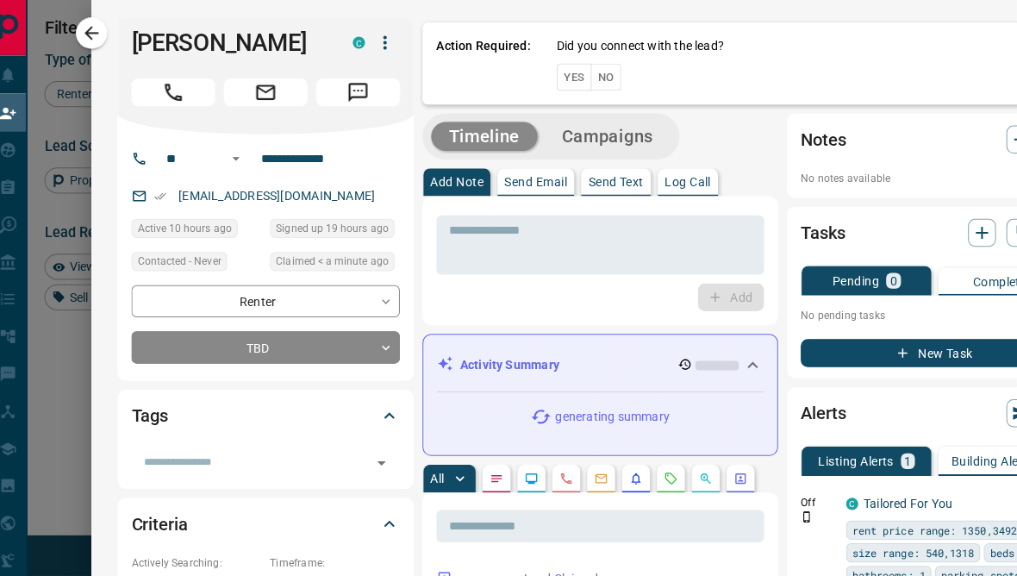
click at [608, 84] on button "No" at bounding box center [610, 76] width 30 height 27
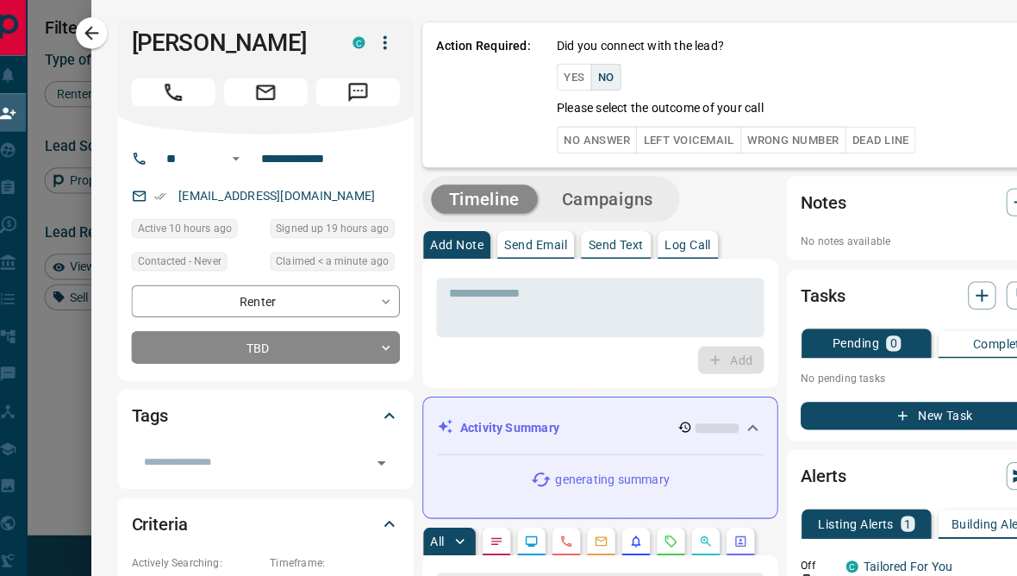
click at [605, 131] on button "No Answer" at bounding box center [601, 138] width 79 height 27
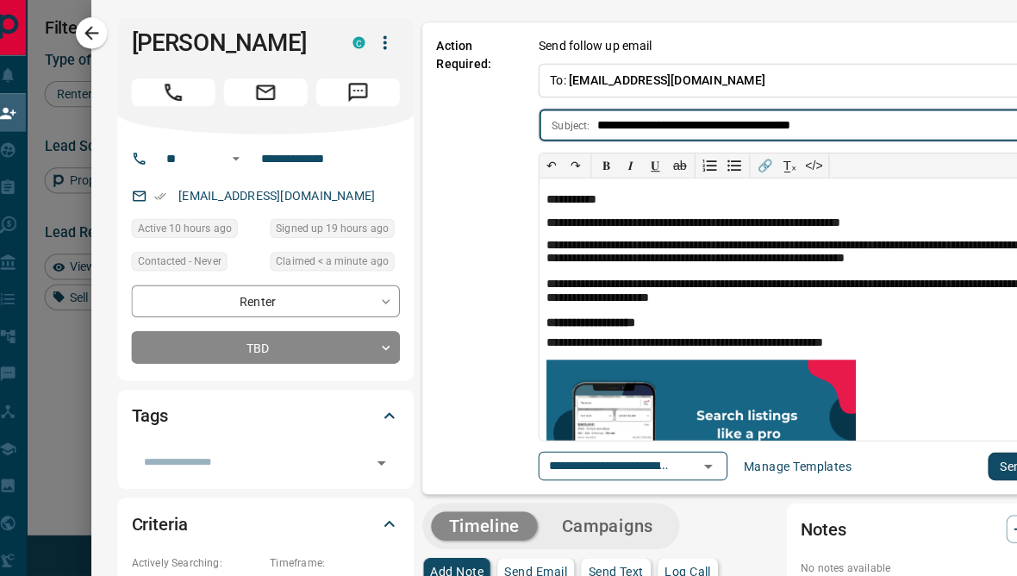
scroll to position [11, 0]
click at [988, 452] on button "Send" at bounding box center [1013, 461] width 51 height 28
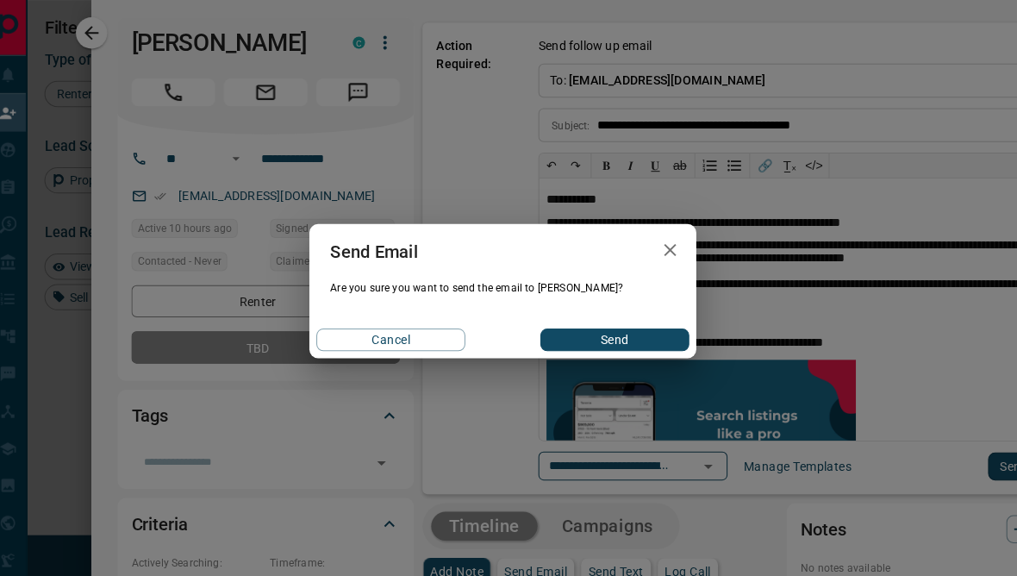
click at [669, 347] on button "Send" at bounding box center [619, 336] width 147 height 22
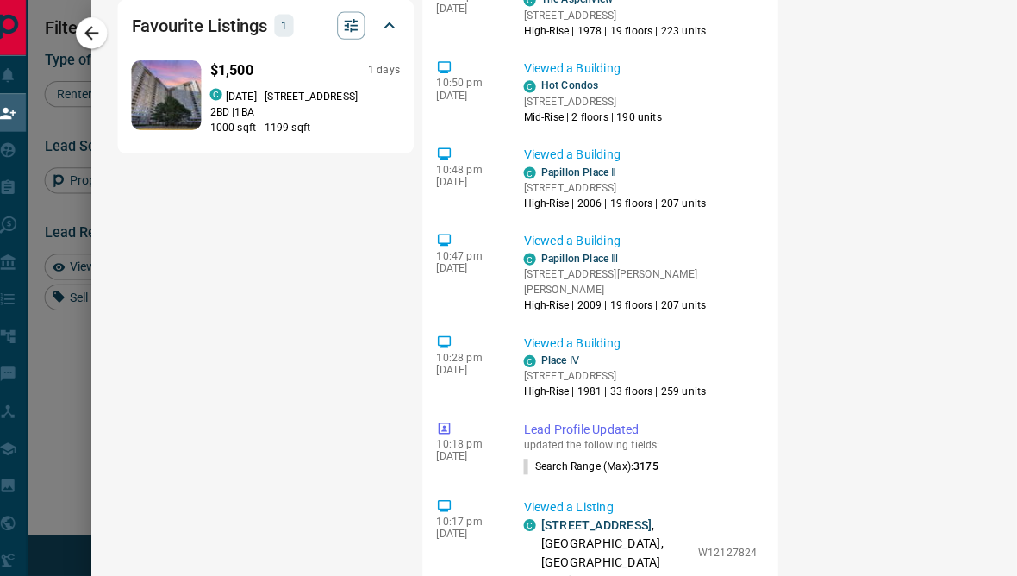
scroll to position [318, 0]
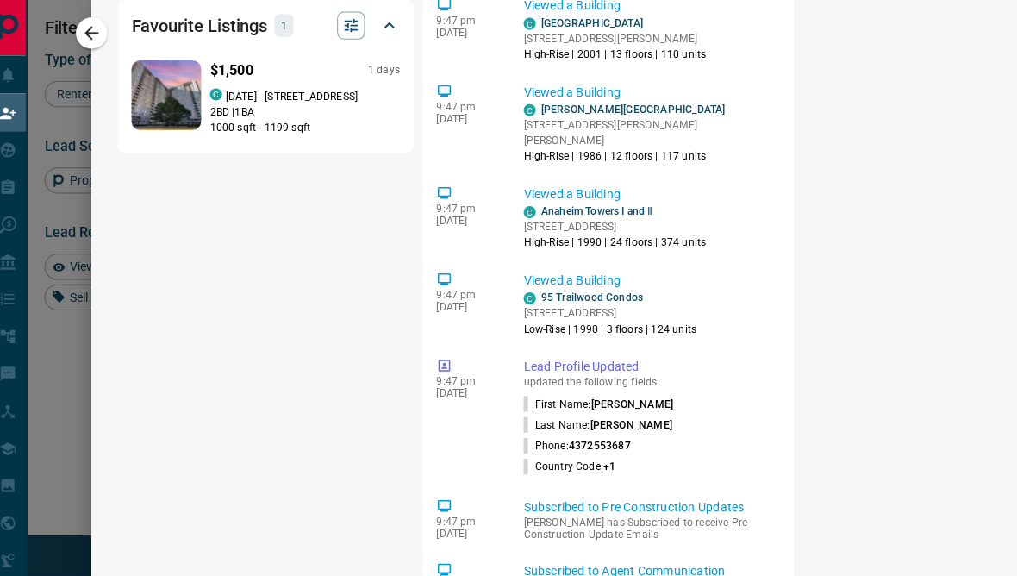
click at [739, 408] on div "​ 4:51 pm [DATE] Lead Claimed [PERSON_NAME] claimed [PERSON_NAME] from the lead…" at bounding box center [612, 184] width 367 height 1468
click at [68, 481] on div at bounding box center [508, 288] width 1017 height 576
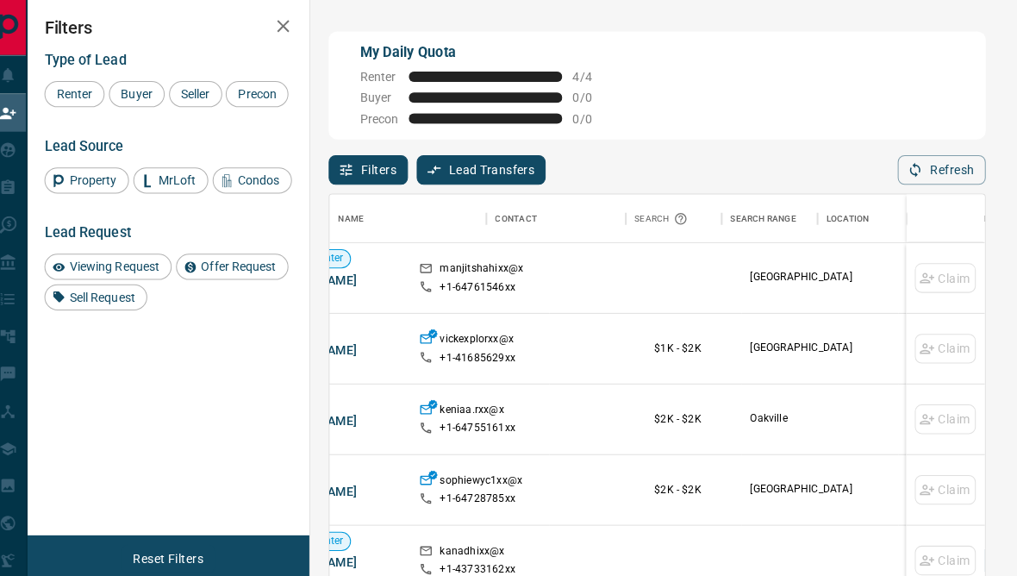
scroll to position [-1, 80]
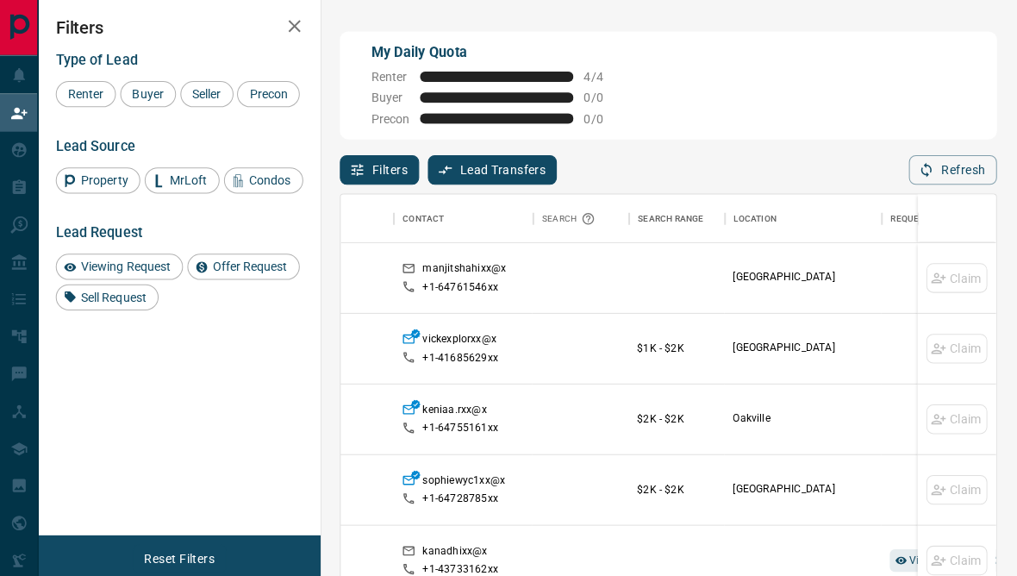
click at [32, 67] on div "Lead Transfers" at bounding box center [64, 73] width 108 height 28
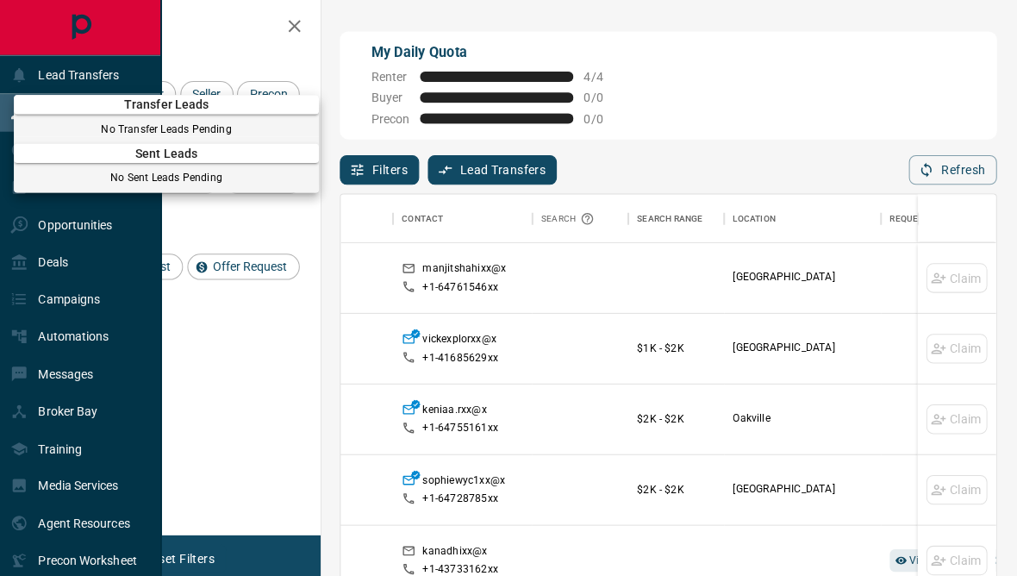
click at [71, 56] on div at bounding box center [508, 288] width 1017 height 576
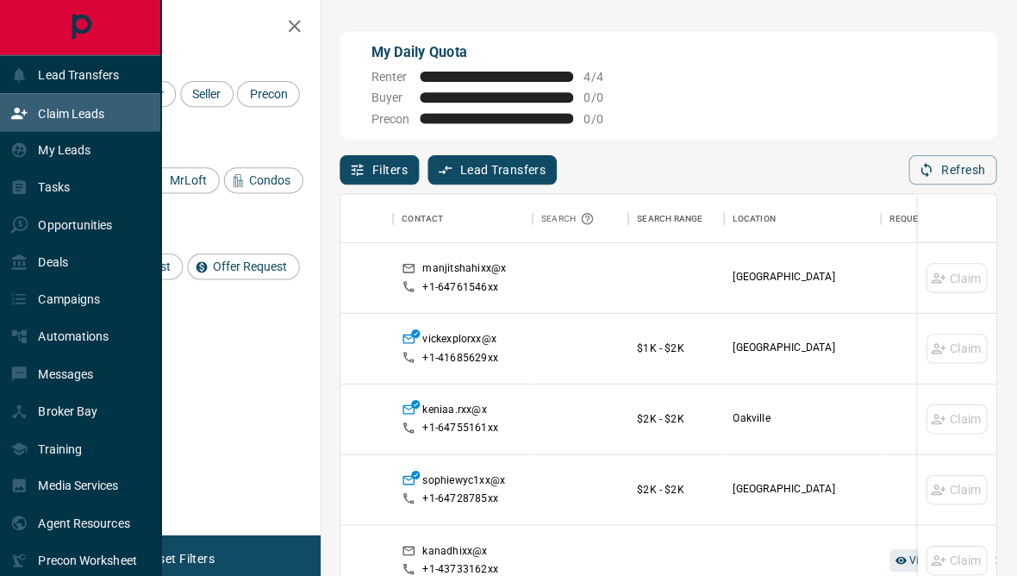
click at [50, 116] on p "Claim Leads" at bounding box center [70, 112] width 65 height 14
click at [60, 149] on p "My Leads" at bounding box center [64, 148] width 52 height 14
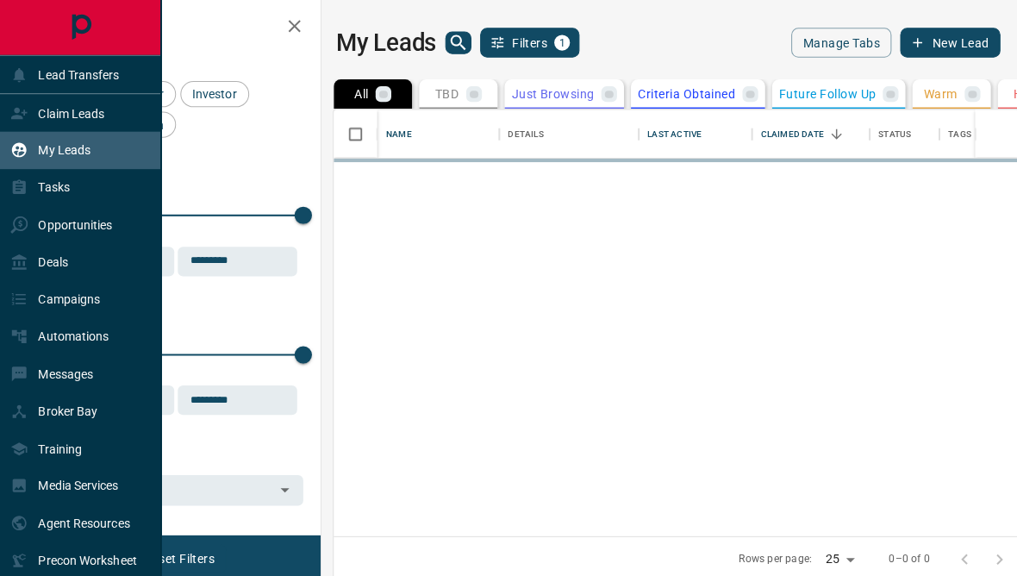
scroll to position [1, 1]
click at [40, 188] on p "Tasks" at bounding box center [53, 185] width 31 height 14
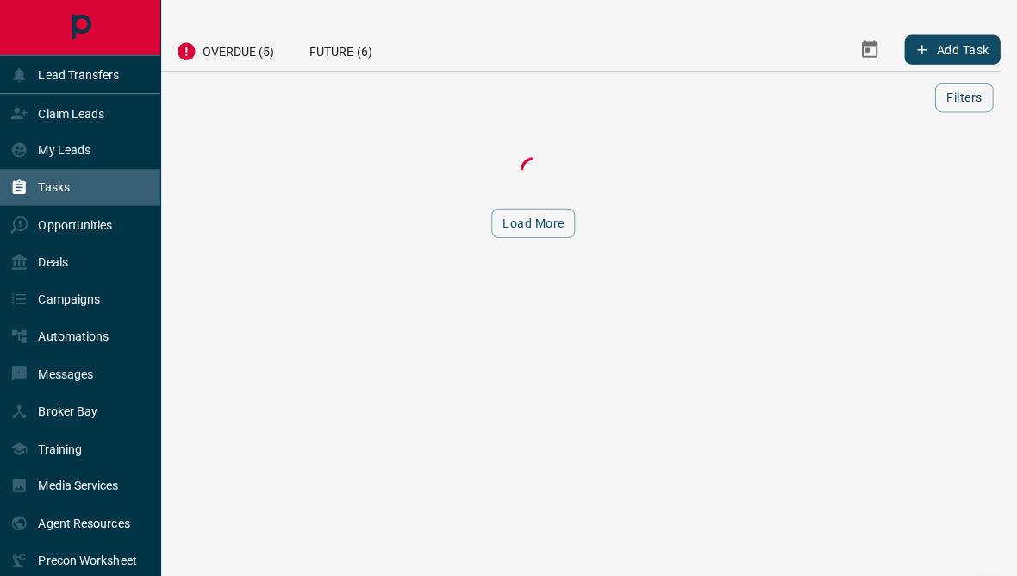
click at [56, 192] on p "Tasks" at bounding box center [53, 185] width 31 height 14
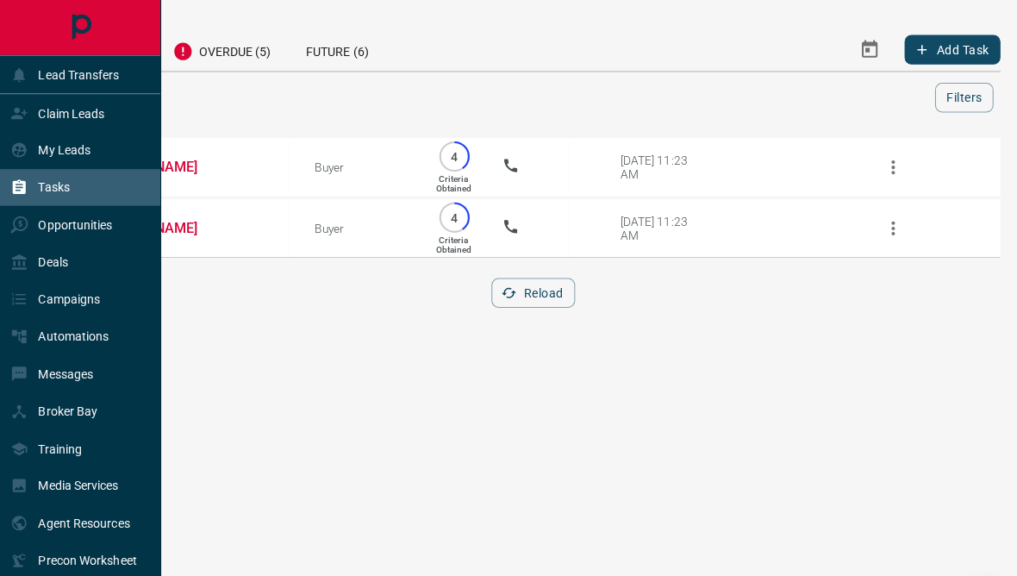
click at [42, 229] on p "Opportunities" at bounding box center [74, 222] width 73 height 14
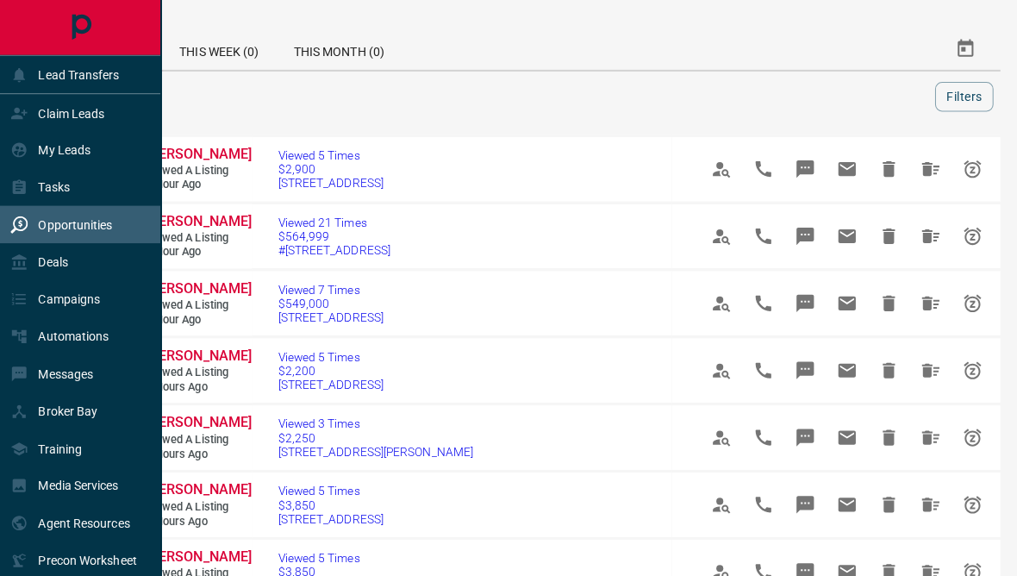
click at [58, 256] on div "Deals" at bounding box center [38, 259] width 57 height 28
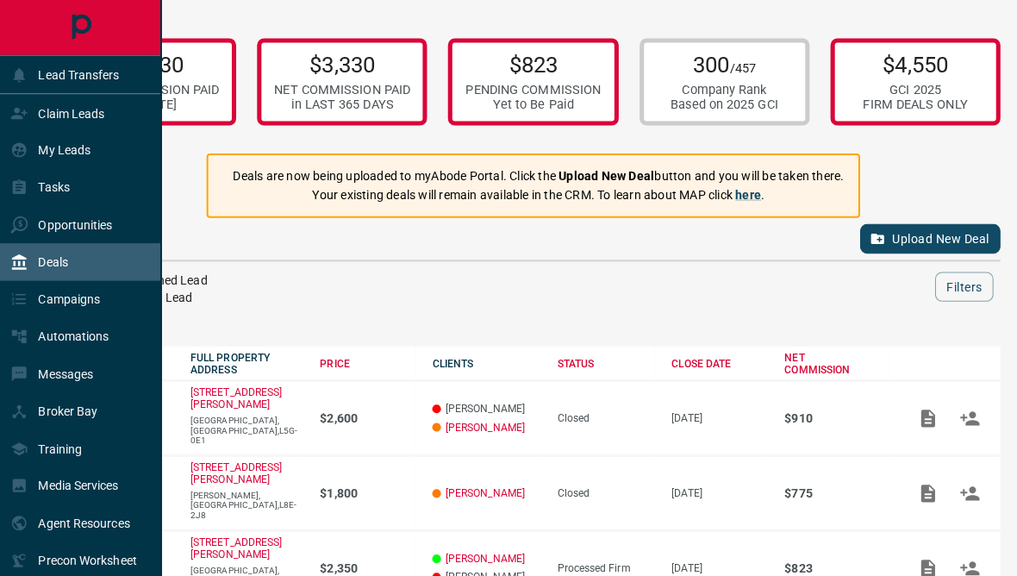
click at [78, 295] on div "Campaigns" at bounding box center [54, 296] width 89 height 28
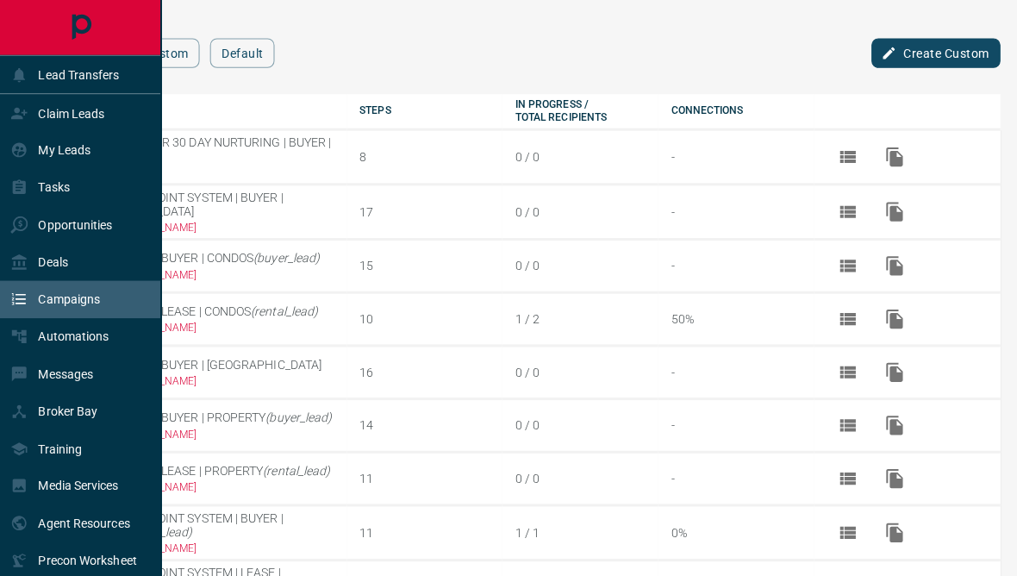
click at [59, 310] on div "Campaigns" at bounding box center [54, 296] width 89 height 28
click at [46, 340] on p "Automations" at bounding box center [73, 333] width 70 height 14
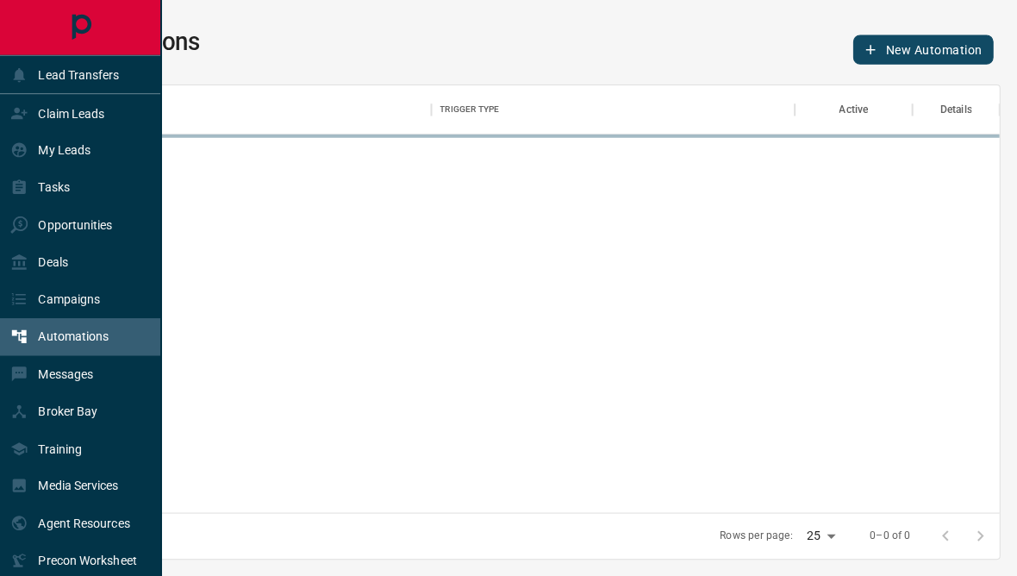
scroll to position [517, 922]
click at [39, 377] on p "Messages" at bounding box center [65, 370] width 54 height 14
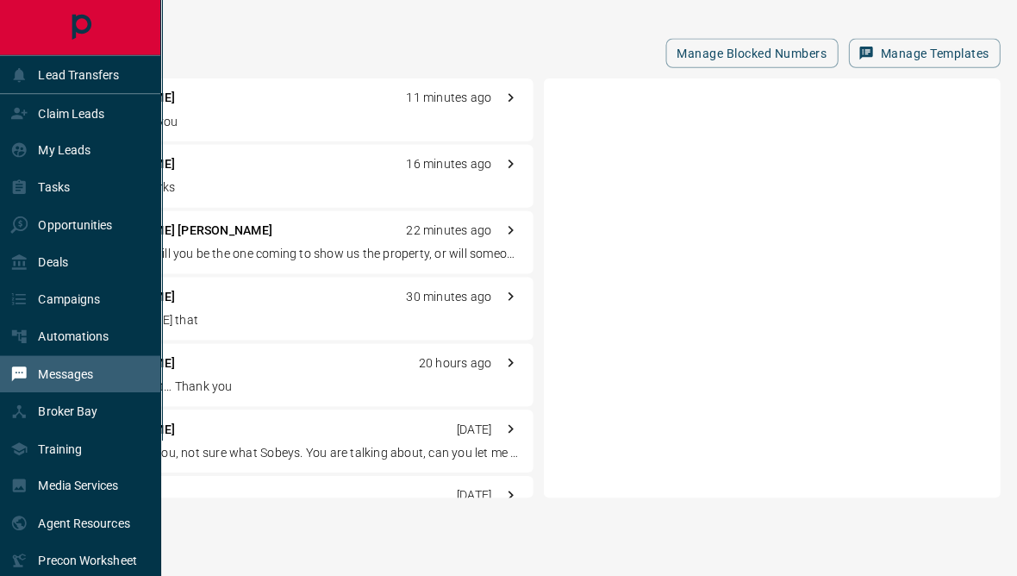
click at [109, 92] on div "Lead Transfers" at bounding box center [79, 73] width 159 height 37
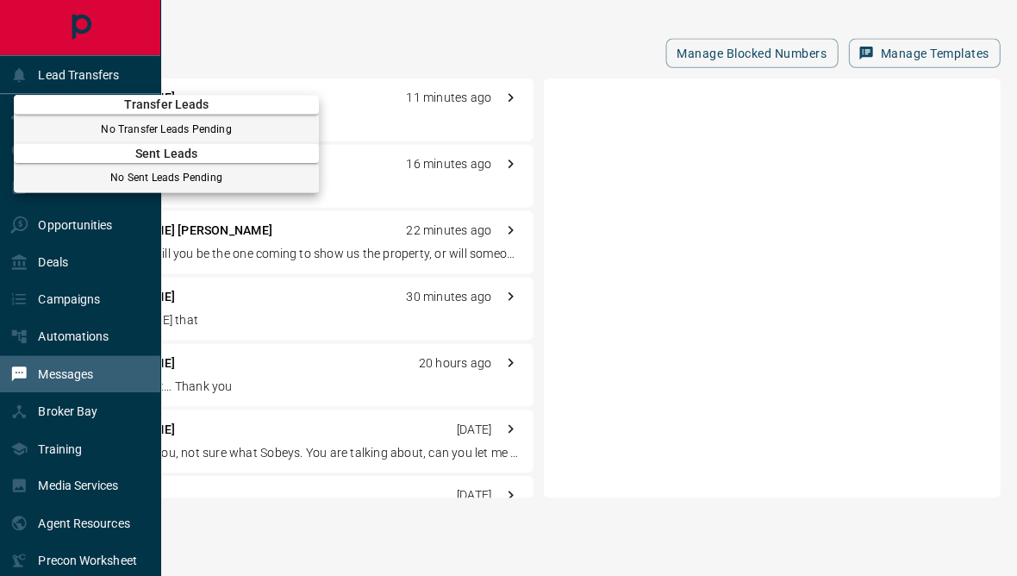
click at [116, 92] on div at bounding box center [508, 288] width 1017 height 576
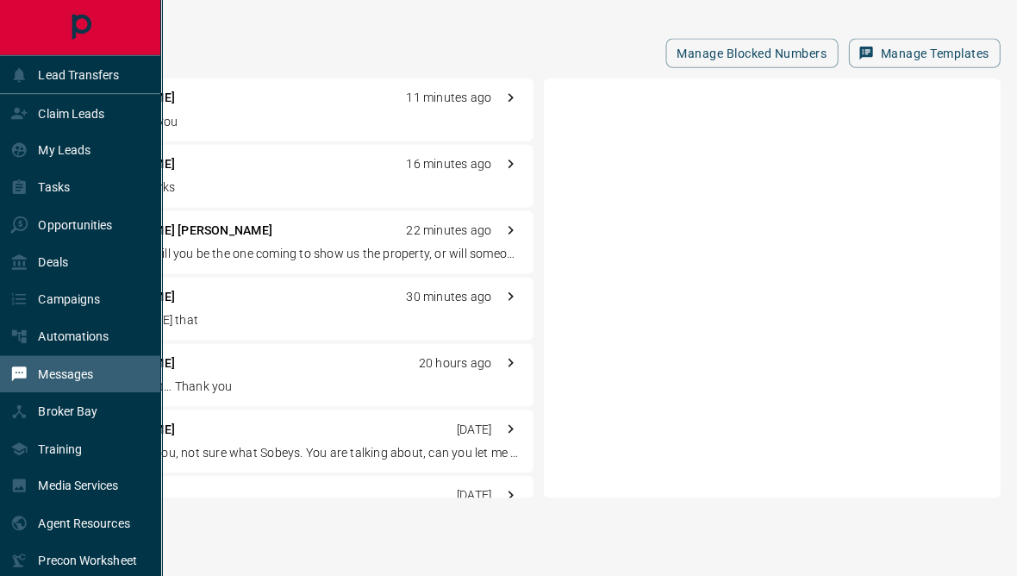
click at [470, 34] on div "Manage Blocked Numbers Manage Templates [PERSON_NAME] 11 minutes ago Perfect th…" at bounding box center [527, 260] width 979 height 520
